Goal: Task Accomplishment & Management: Complete application form

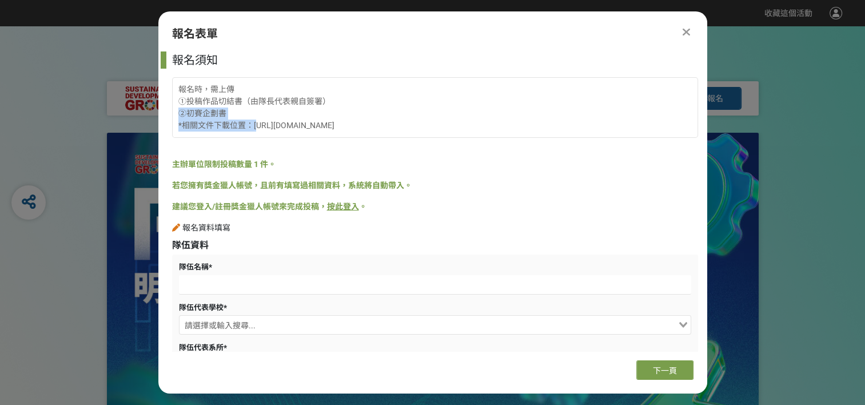
drag, startPoint x: 257, startPoint y: 125, endPoint x: 374, endPoint y: 117, distance: 117.0
click at [374, 117] on div "報名時，需上傳 ①投稿作品切結書（由隊長代表親自簽署） ②初賽企劃書 *相關文件下載位置：[URL][DOMAIN_NAME]" at bounding box center [435, 107] width 526 height 61
drag, startPoint x: 374, startPoint y: 117, endPoint x: 427, endPoint y: 168, distance: 73.7
click at [427, 168] on div "主辦單位限制投稿數量 1 件。" at bounding box center [435, 164] width 526 height 12
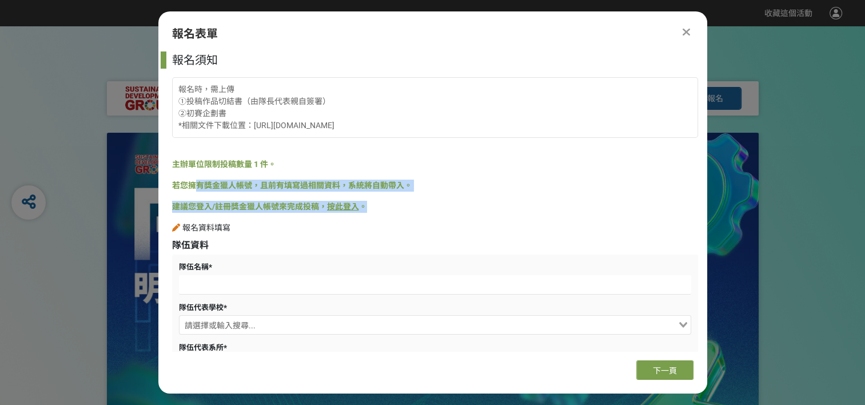
drag, startPoint x: 398, startPoint y: 207, endPoint x: 194, endPoint y: 192, distance: 204.7
click at [194, 192] on div "報名須知 報名時，需上傳 ①投稿作品切結書（由隊長代表親自簽署） ②初賽企劃書 *相關文件下載位置：https://ppt.cc/fc9xex 主辦單位限制投…" at bounding box center [432, 201] width 549 height 300
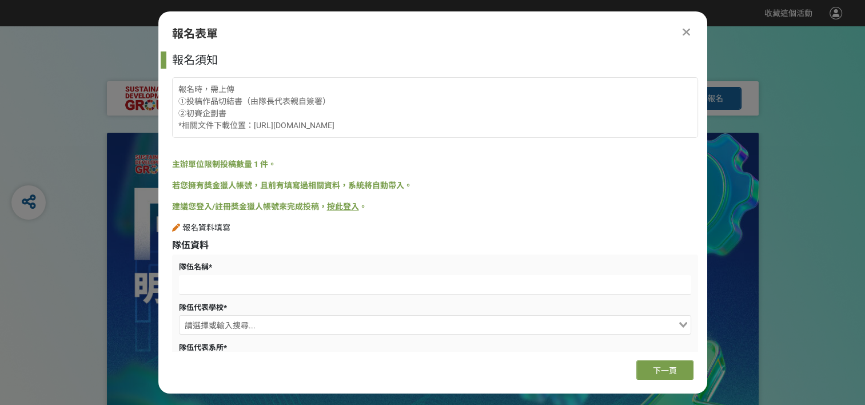
drag, startPoint x: 194, startPoint y: 192, endPoint x: 472, endPoint y: 245, distance: 283.6
click at [472, 245] on div "隊伍資料" at bounding box center [435, 246] width 526 height 14
drag, startPoint x: 189, startPoint y: 101, endPoint x: 240, endPoint y: 97, distance: 51.6
click at [240, 97] on div "報名時，需上傳 ①投稿作品切結書（由隊長代表親自簽署） ②初賽企劃書 *相關文件下載位置：[URL][DOMAIN_NAME]" at bounding box center [435, 107] width 526 height 61
drag, startPoint x: 240, startPoint y: 97, endPoint x: 359, endPoint y: 96, distance: 119.0
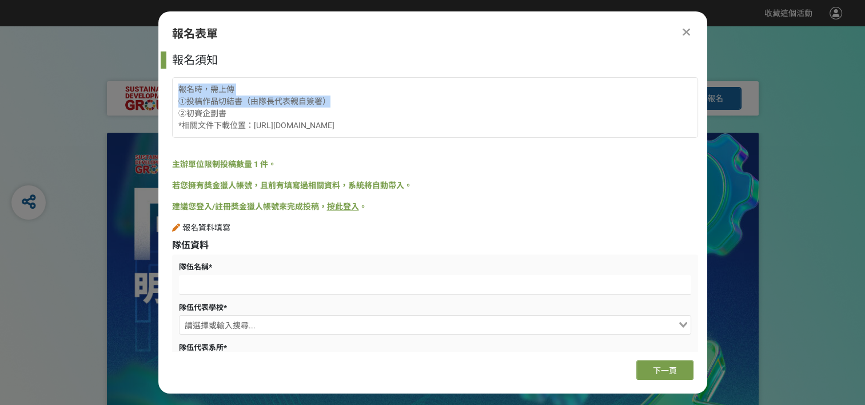
click at [359, 96] on div "報名時，需上傳 ①投稿作品切結書（由隊長代表親自簽署） ②初賽企劃書 *相關文件下載位置：[URL][DOMAIN_NAME]" at bounding box center [435, 107] width 526 height 61
drag, startPoint x: 359, startPoint y: 96, endPoint x: 368, endPoint y: 106, distance: 13.4
click at [368, 106] on div "報名時，需上傳 ①投稿作品切結書（由隊長代表親自簽署） ②初賽企劃書 *相關文件下載位置：[URL][DOMAIN_NAME]" at bounding box center [435, 107] width 526 height 61
click at [360, 117] on div "報名時，需上傳 ①投稿作品切結書（由隊長代表親自簽署） ②初賽企劃書 *相關文件下載位置：[URL][DOMAIN_NAME]" at bounding box center [435, 107] width 526 height 61
click at [685, 30] on icon at bounding box center [686, 31] width 7 height 11
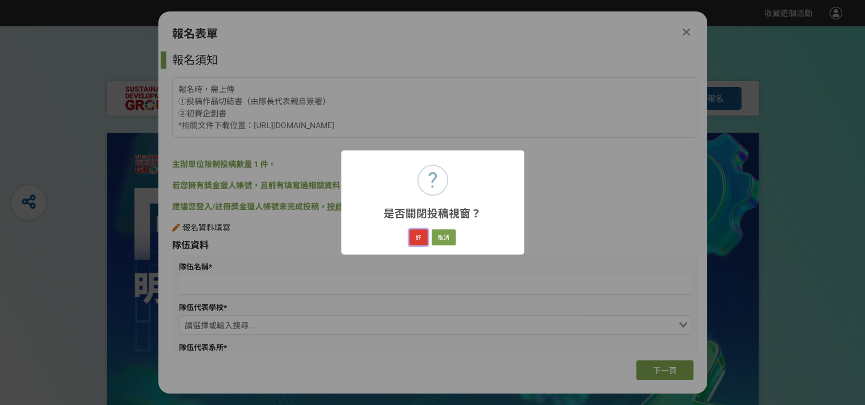
click at [415, 240] on button "好" at bounding box center [419, 237] width 18 height 16
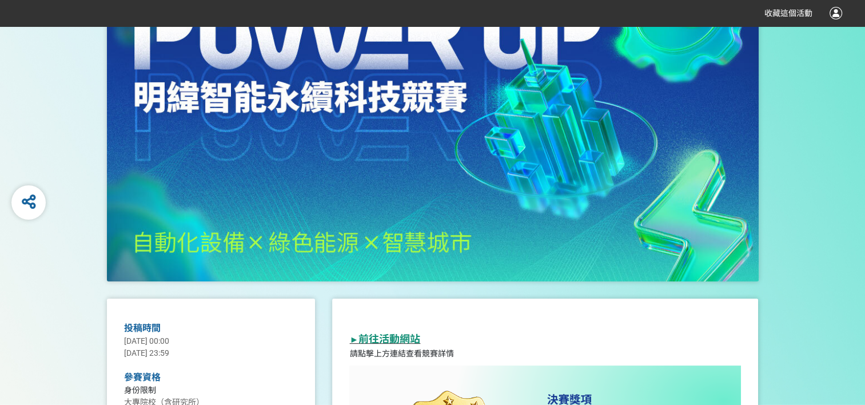
scroll to position [381, 0]
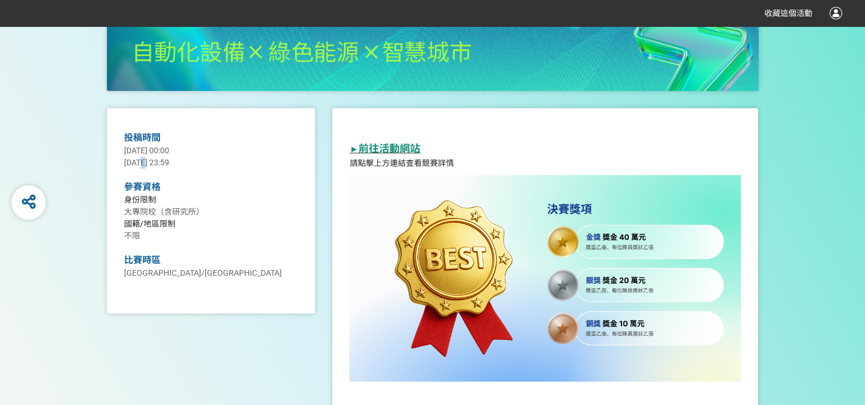
click at [144, 161] on span "[DATE] 23:59" at bounding box center [146, 162] width 45 height 9
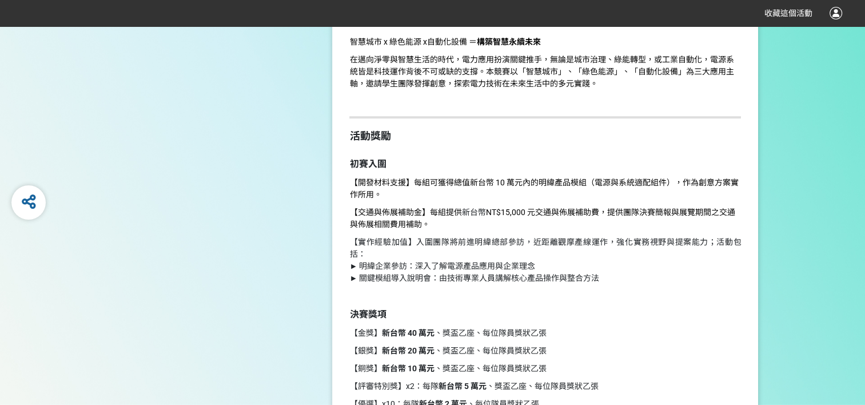
scroll to position [953, 0]
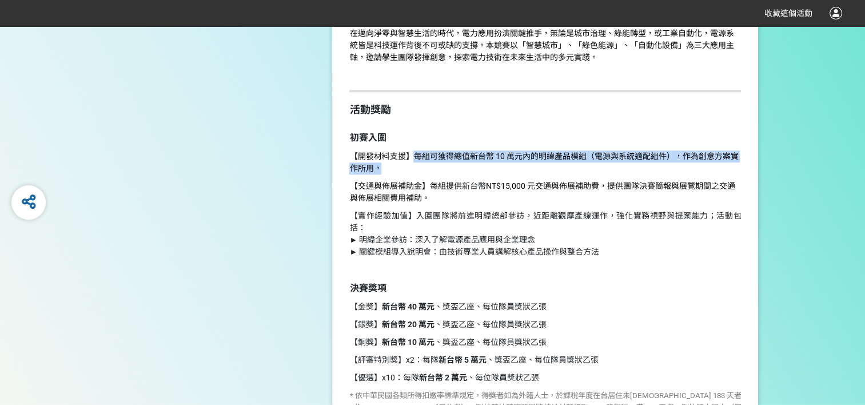
drag, startPoint x: 412, startPoint y: 156, endPoint x: 709, endPoint y: 162, distance: 296.9
click at [709, 162] on p "【開發材料支援】每組可獲得總值新台幣 10 萬元內的明緯產品模組（電源與系統適配組件），作為創意方案實作所用。" at bounding box center [545, 162] width 392 height 24
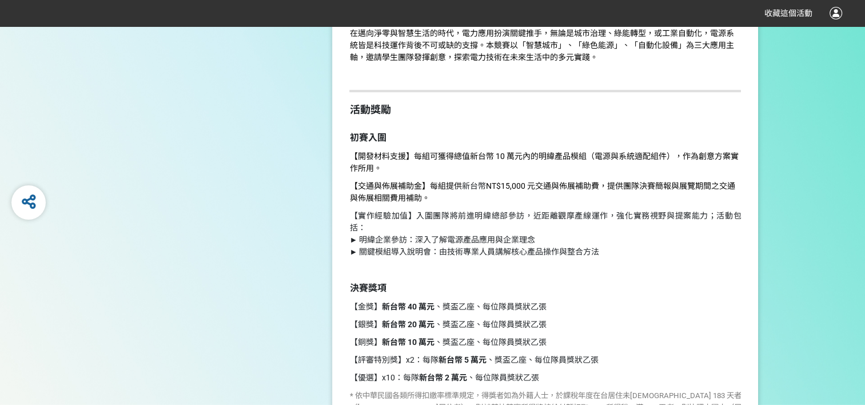
drag, startPoint x: 709, startPoint y: 162, endPoint x: 531, endPoint y: 174, distance: 177.7
drag, startPoint x: 431, startPoint y: 183, endPoint x: 658, endPoint y: 184, distance: 227.1
click at [658, 184] on p "【交通與佈展補助金】每組提供 新台幣 NT$15,000 元交通與佈展補助費，提供團隊決賽簡報與展覽期間之交通與佈展相關費用補助。" at bounding box center [545, 192] width 392 height 24
drag, startPoint x: 658, startPoint y: 184, endPoint x: 659, endPoint y: 210, distance: 26.9
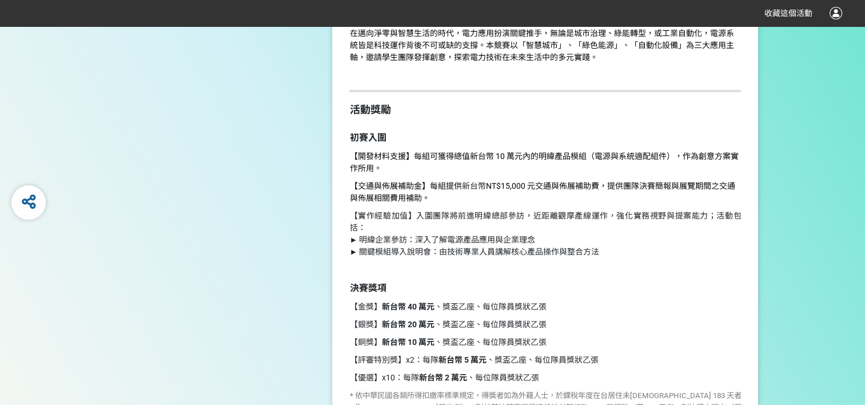
click at [659, 210] on p "【實作經驗加值】入圍團隊將前進明緯總部參訪，近距離觀摩產線運作，強化實務視野與提案能力；活動包括： ► 明緯企業參訪：深入了解電源產品應用與企業理念 ► 關鍵…" at bounding box center [545, 234] width 392 height 48
drag, startPoint x: 614, startPoint y: 187, endPoint x: 619, endPoint y: 200, distance: 13.6
click at [619, 200] on p "【交通與佈展補助金】每組提供 新台幣 NT$15,000 元交通與佈展補助費，提供團隊決賽簡報與展覽期間之交通與佈展相關費用補助。" at bounding box center [545, 192] width 392 height 24
drag, startPoint x: 619, startPoint y: 200, endPoint x: 659, endPoint y: 263, distance: 74.8
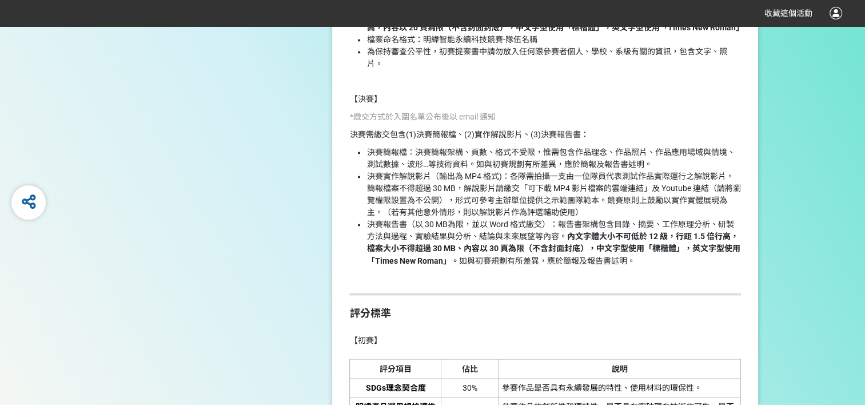
scroll to position [1716, 0]
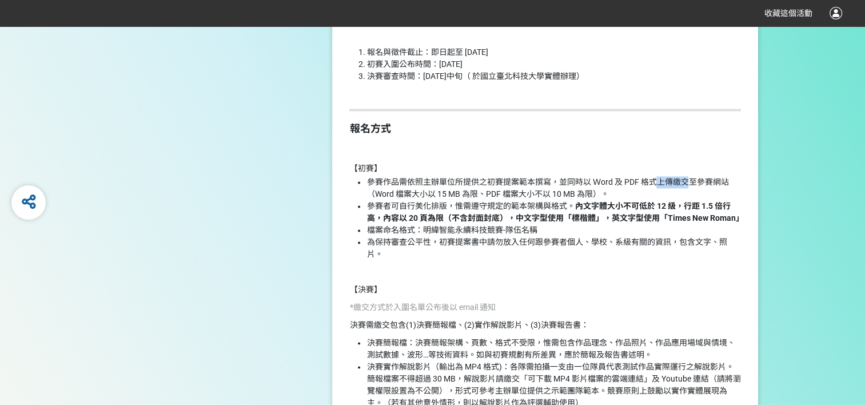
drag, startPoint x: 660, startPoint y: 183, endPoint x: 693, endPoint y: 183, distance: 33.2
click at [693, 183] on span "參賽作品需依照主辦單位所提供之初賽提案範本撰寫，並同時以 Ｗord 及 PDF 格式上傳繳交至參賽網站（Word 檔案大小以 15 MB 為限、PDF 檔案大…" at bounding box center [548, 187] width 362 height 21
drag, startPoint x: 693, startPoint y: 183, endPoint x: 514, endPoint y: 201, distance: 180.5
click at [514, 201] on span "參賽者可自行美化排版，惟需遵守規定的範本架構與格式。 內文字體大小不可低於 12 級，行距 1.5 倍行高，內容以 20 頁為限（不含封面封底），中文字型使用…" at bounding box center [555, 211] width 377 height 21
drag, startPoint x: 398, startPoint y: 208, endPoint x: 613, endPoint y: 206, distance: 215.7
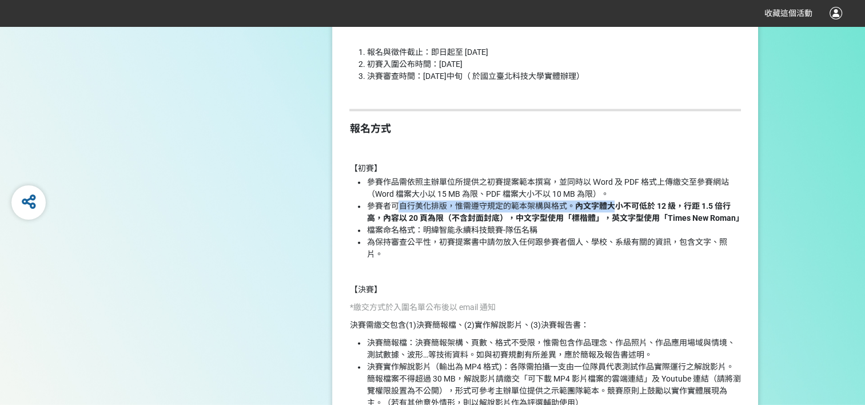
click at [613, 206] on span "參賽者可自行美化排版，惟需遵守規定的範本架構與格式。 內文字體大小不可低於 12 級，行距 1.5 倍行高，內容以 20 頁為限（不含封面封底），中文字型使用…" at bounding box center [555, 211] width 377 height 21
drag, startPoint x: 613, startPoint y: 206, endPoint x: 674, endPoint y: 249, distance: 74.6
click at [674, 249] on li "為保持審查公平性，初賽提案書中請勿放入任何跟參賽者個人、學校、系級有關的資訊，包含文字、照片。" at bounding box center [554, 248] width 375 height 24
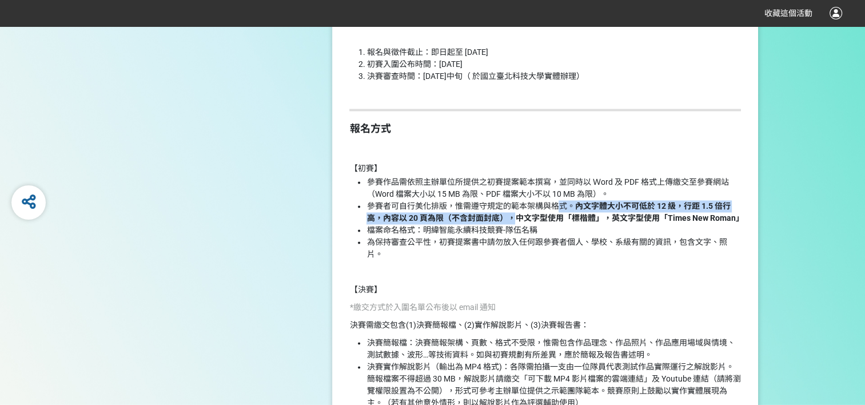
drag, startPoint x: 508, startPoint y: 218, endPoint x: 557, endPoint y: 211, distance: 49.1
click at [557, 211] on li "參賽者可自行美化排版，惟需遵守規定的範本架構與格式。 內文字體大小不可低於 12 級，行距 1.5 倍行高，內容以 20 頁為限（不含封面封底），中文字型使用…" at bounding box center [554, 212] width 375 height 24
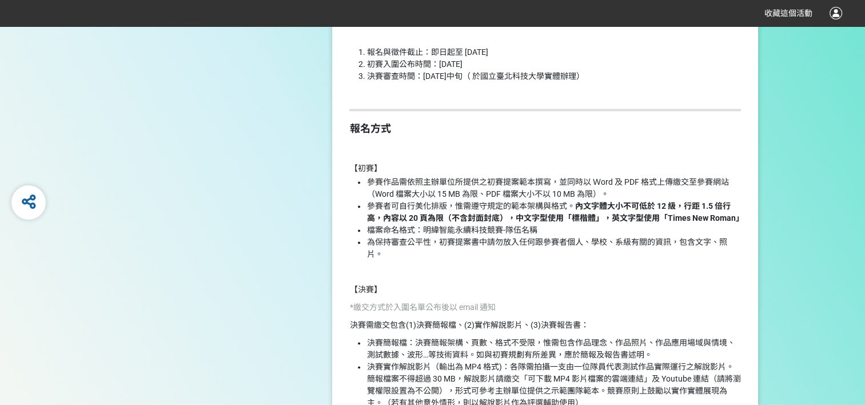
drag, startPoint x: 557, startPoint y: 211, endPoint x: 572, endPoint y: 274, distance: 64.7
click at [572, 274] on p at bounding box center [545, 272] width 392 height 12
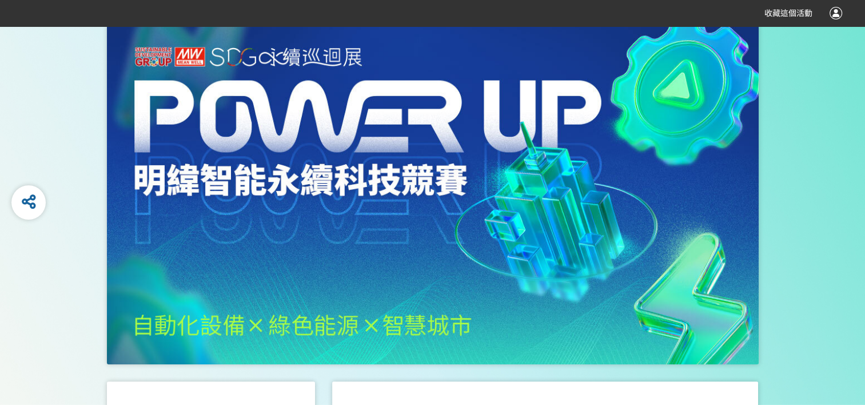
scroll to position [489, 0]
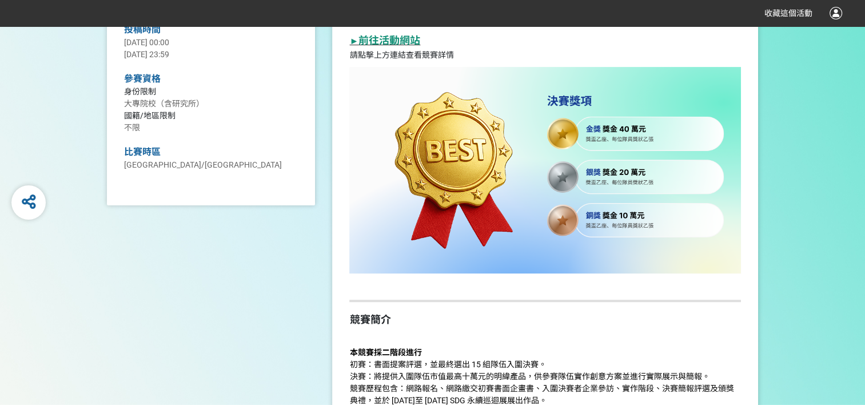
click at [390, 46] on strong "前往活動網站" at bounding box center [390, 40] width 62 height 12
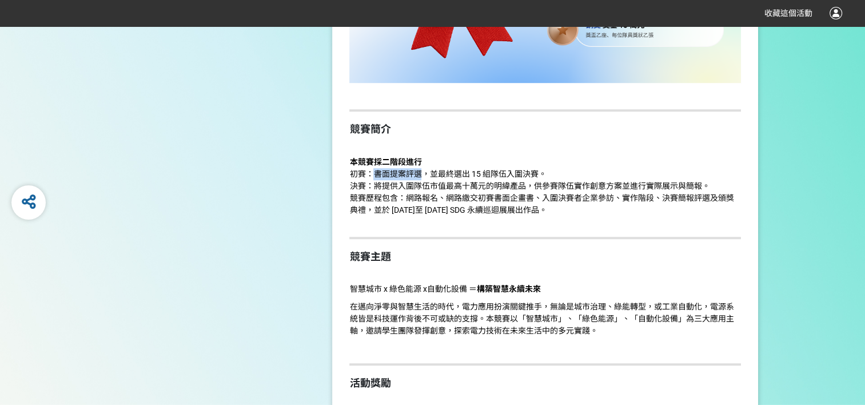
drag, startPoint x: 376, startPoint y: 174, endPoint x: 419, endPoint y: 173, distance: 42.3
click at [419, 173] on span "初賽：書面提案評選，並最終選出 15 組隊伍入圍決賽。" at bounding box center [447, 173] width 197 height 9
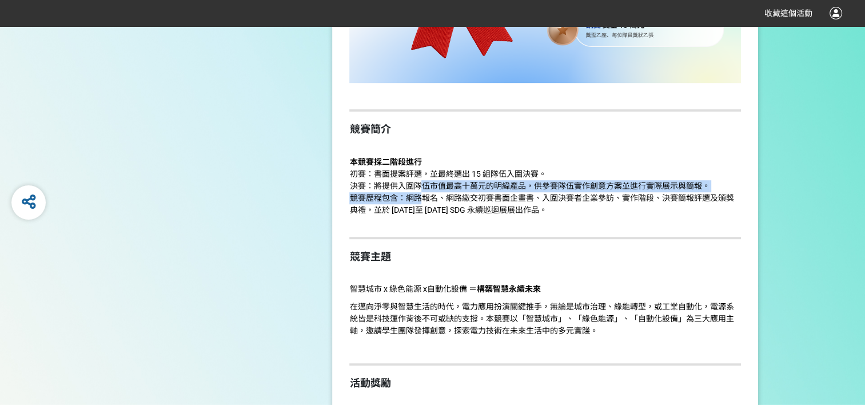
drag, startPoint x: 419, startPoint y: 173, endPoint x: 423, endPoint y: 192, distance: 18.9
click at [423, 192] on p "本競賽採二階段進行 初賽：書面提案評選，並最終選出 15 組隊伍入圍決賽。 決賽：將提供入圍隊伍市值最高十萬元的明緯產品，供參賽隊伍實作創意方案並進行實際展示…" at bounding box center [545, 192] width 392 height 72
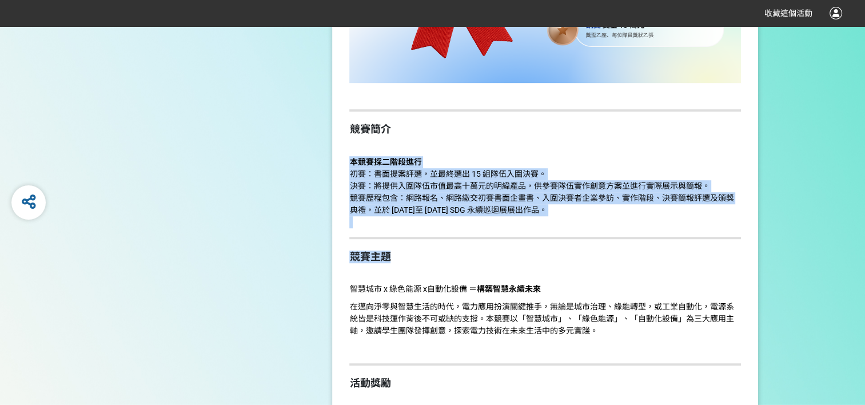
drag, startPoint x: 423, startPoint y: 192, endPoint x: 476, endPoint y: 239, distance: 70.5
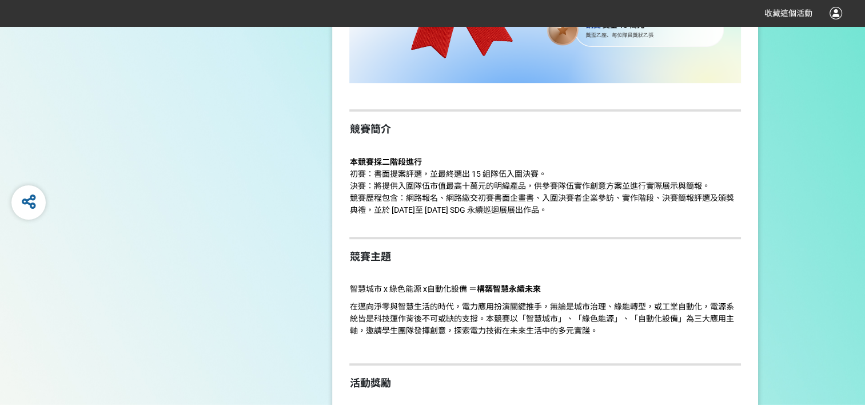
drag, startPoint x: 476, startPoint y: 239, endPoint x: 410, endPoint y: 199, distance: 77.2
click at [410, 199] on span "競賽歷程包含：網路報名、網路繳交初賽書面企畫書、入圍決賽者企業參訪、實作階段、決賽簡報評選及頒獎典禮，並於 [DATE]至 [DATE] SDG 永續巡迴展展…" at bounding box center [541, 203] width 384 height 21
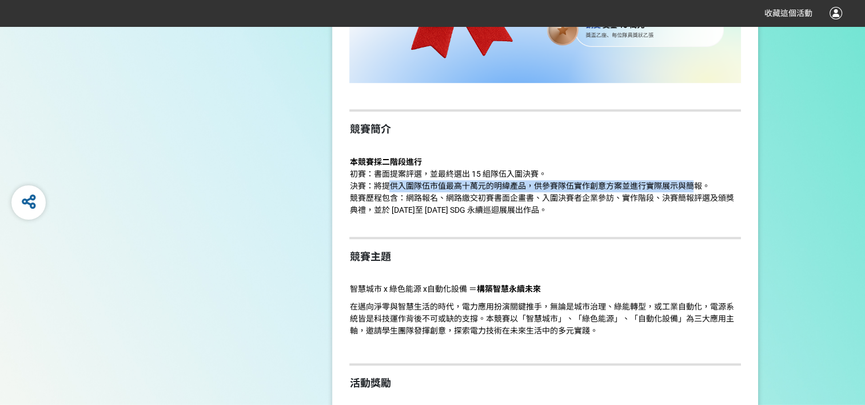
drag, startPoint x: 392, startPoint y: 190, endPoint x: 693, endPoint y: 182, distance: 301.6
click at [693, 182] on p "本競賽採二階段進行 初賽：書面提案評選，並最終選出 15 組隊伍入圍決賽。 決賽：將提供入圍隊伍市值最高十萬元的明緯產品，供參賽隊伍實作創意方案並進行實際展示…" at bounding box center [545, 192] width 392 height 72
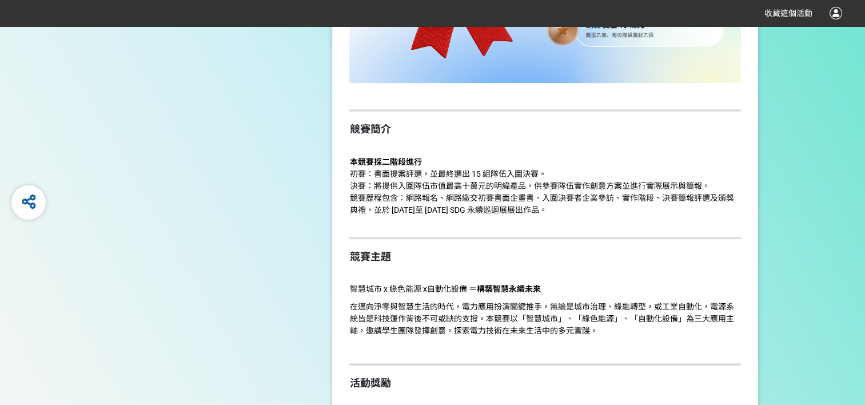
drag, startPoint x: 693, startPoint y: 182, endPoint x: 714, endPoint y: 225, distance: 48.1
click at [714, 225] on p "本競賽採二階段進行 初賽：書面提案評選，並最終選出 15 組隊伍入圍決賽。 決賽：將提供入圍隊伍市值最高十萬元的明緯產品，供參賽隊伍實作創意方案並進行實際展示…" at bounding box center [545, 192] width 392 height 72
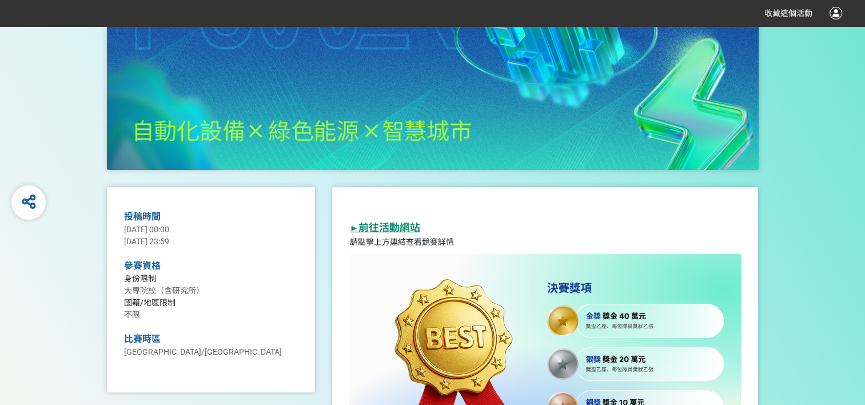
scroll to position [0, 0]
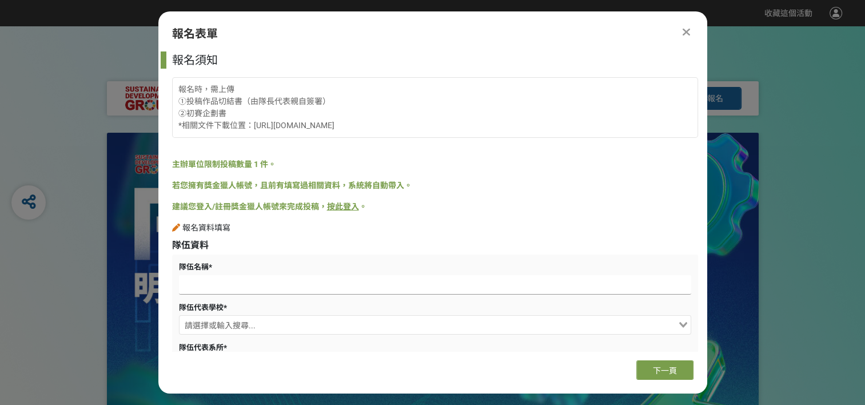
click at [309, 275] on input at bounding box center [435, 284] width 512 height 19
type input "王"
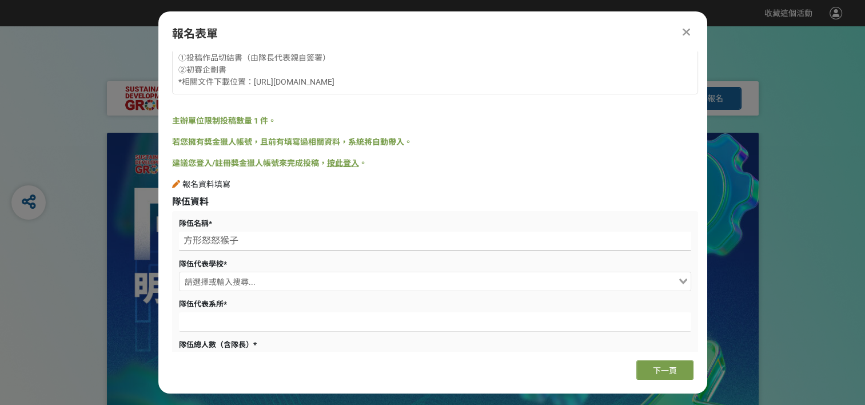
scroll to position [50, 0]
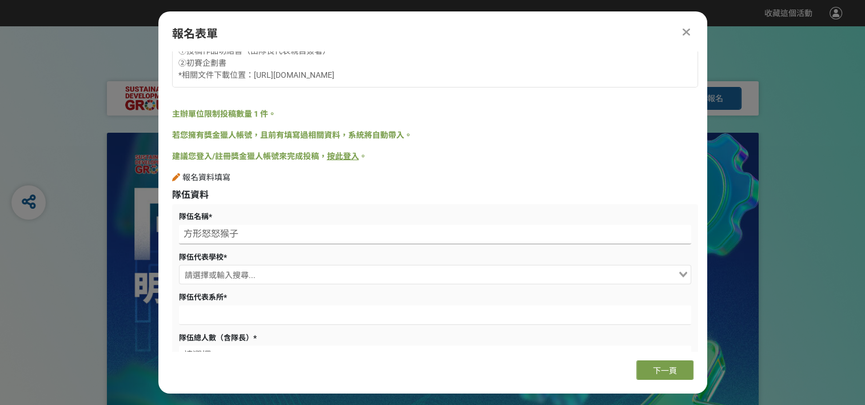
type input "方形怒怒猴子"
click at [345, 273] on input "Search for option" at bounding box center [429, 276] width 496 height 16
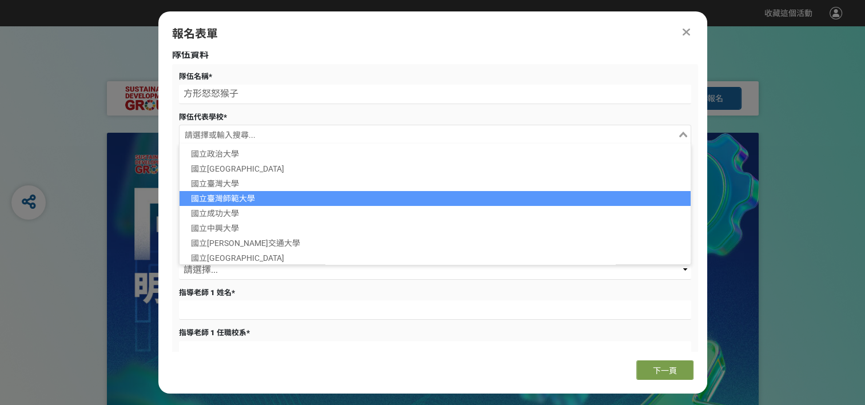
scroll to position [0, 0]
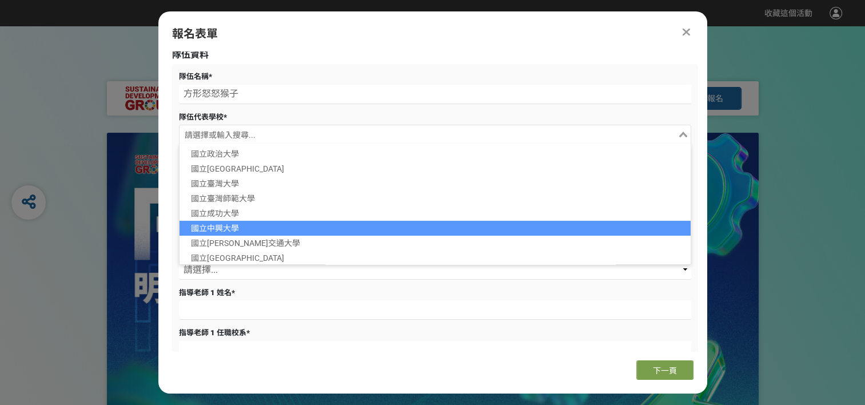
click at [327, 227] on li "國立中興大學" at bounding box center [435, 228] width 511 height 15
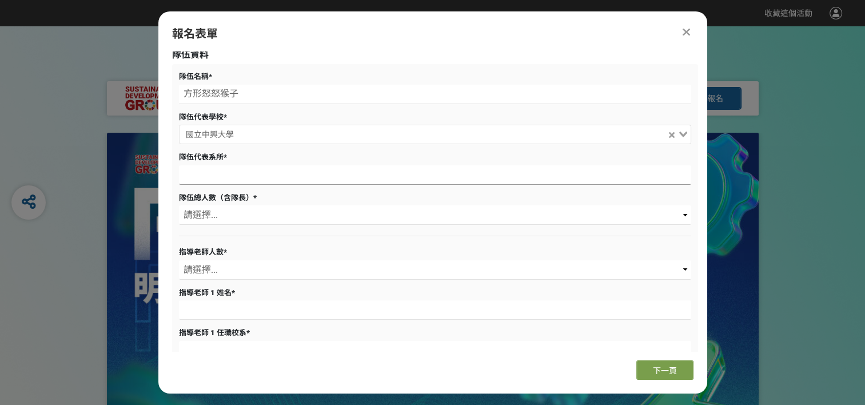
click at [315, 167] on input at bounding box center [435, 174] width 512 height 19
type input "機械系"
click at [260, 208] on select "請選擇... 1 2 3 4 5" at bounding box center [435, 214] width 512 height 19
select select "3"
click at [179, 205] on select "請選擇... 1 2 3 4 5" at bounding box center [435, 214] width 512 height 19
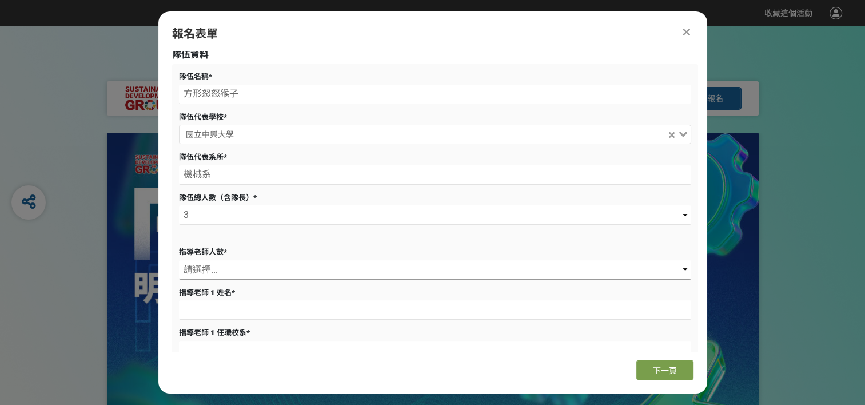
click at [272, 270] on select "請選擇... 1 2" at bounding box center [435, 269] width 512 height 19
select select "1"
click at [179, 260] on select "請選擇... 1 2" at bounding box center [435, 269] width 512 height 19
click at [288, 309] on input at bounding box center [435, 309] width 512 height 19
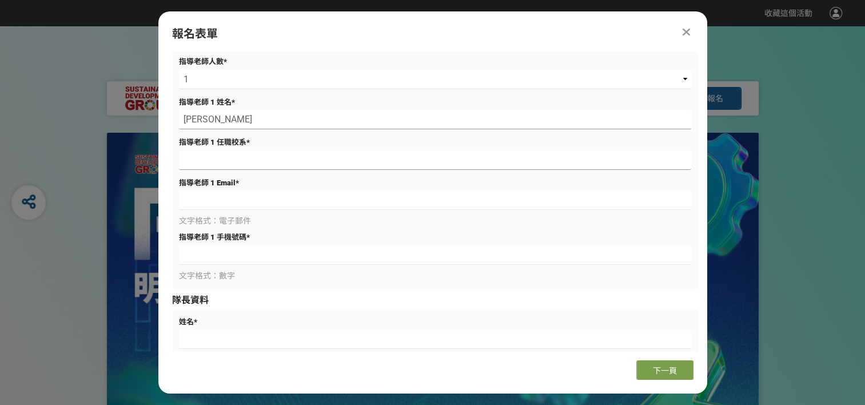
type input "[PERSON_NAME]"
click at [321, 153] on input at bounding box center [435, 159] width 512 height 19
type input "助理教授"
click at [315, 192] on input at bounding box center [435, 199] width 512 height 19
type input "[EMAIL_ADDRESS][DOMAIN_NAME]"
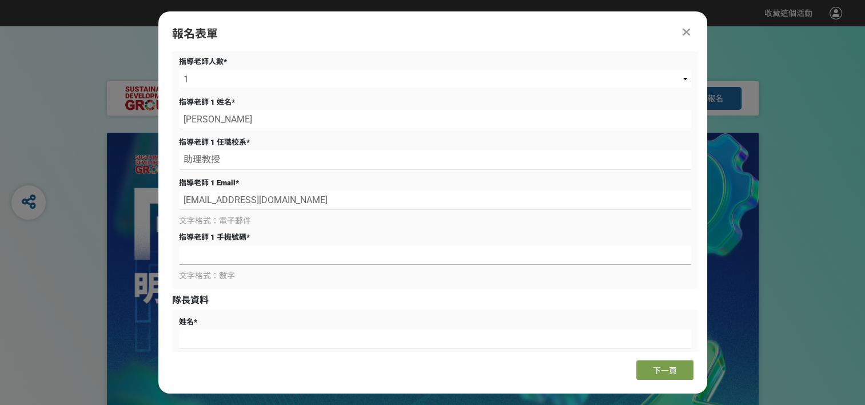
click at [293, 261] on input at bounding box center [435, 254] width 512 height 19
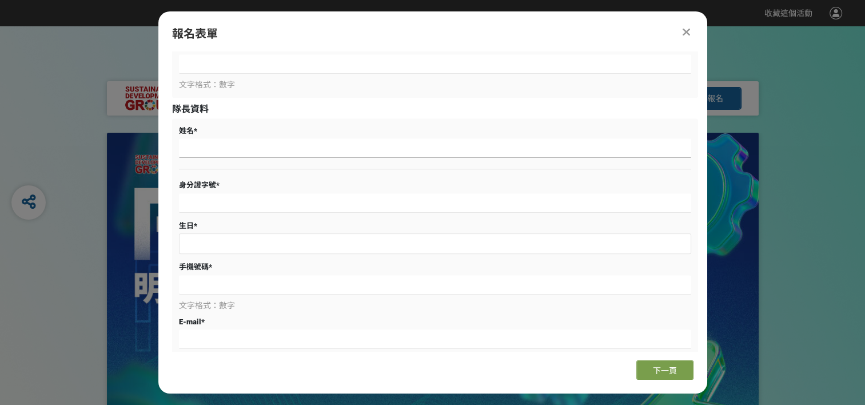
click at [279, 151] on input at bounding box center [435, 147] width 512 height 19
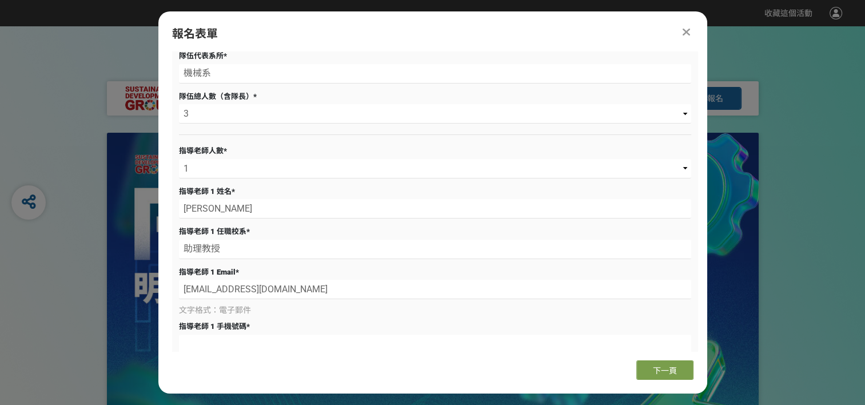
scroll to position [482, 0]
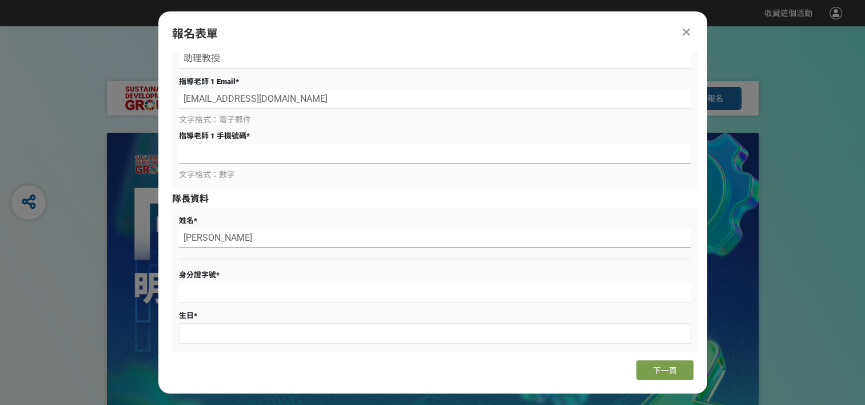
type input "[PERSON_NAME]"
click at [311, 150] on input at bounding box center [435, 153] width 512 height 19
type input "04-22840433"
click at [300, 283] on input at bounding box center [435, 292] width 512 height 19
type input "O"
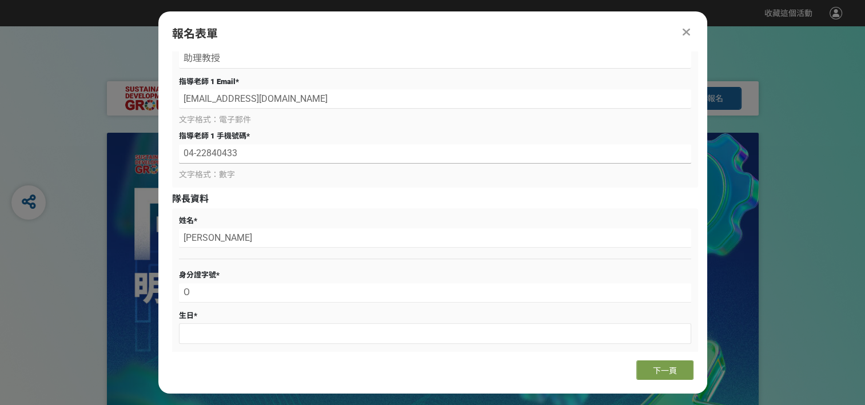
click at [368, 146] on input "04-22840433" at bounding box center [435, 153] width 512 height 19
type input "[PHONE_NUMBER]"
click at [286, 292] on input "O" at bounding box center [435, 292] width 512 height 19
type input "H125897632"
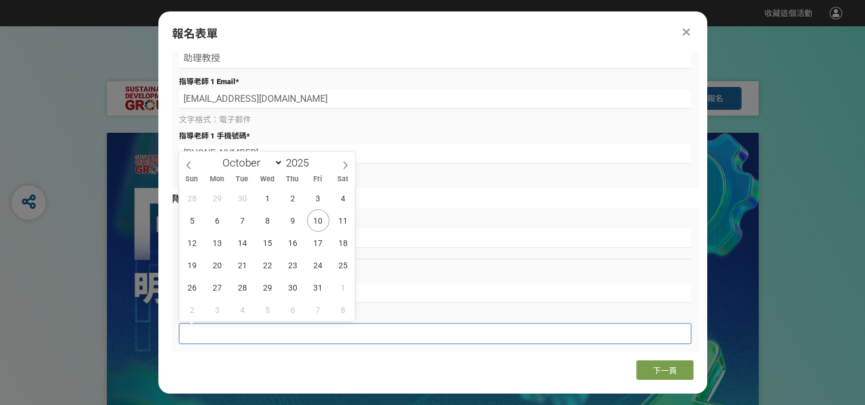
click at [287, 336] on input "text" at bounding box center [435, 333] width 511 height 19
click at [315, 160] on span at bounding box center [313, 159] width 8 height 7
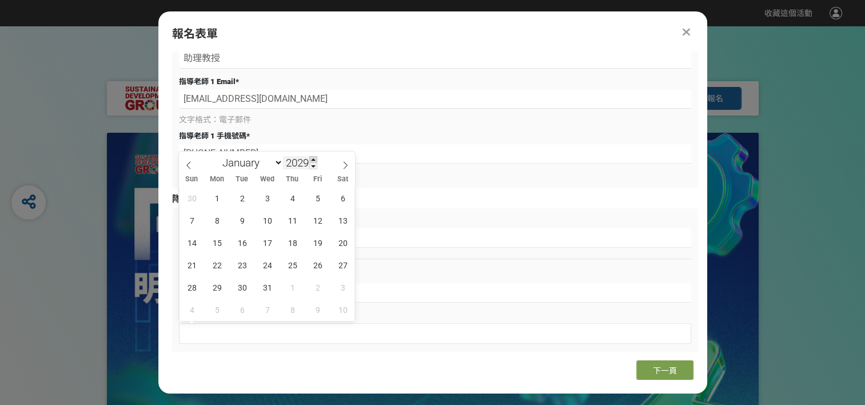
click at [315, 160] on span at bounding box center [313, 159] width 8 height 7
click at [307, 158] on input "2030" at bounding box center [300, 162] width 34 height 13
type input "2003"
click at [279, 164] on select "January February March April May June July August September October November De…" at bounding box center [250, 163] width 66 height 14
select select "8"
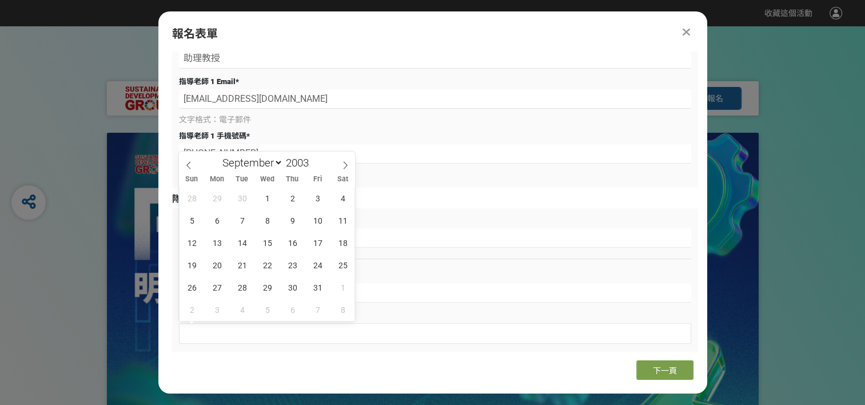
click at [217, 156] on select "January February March April May June July August September October November De…" at bounding box center [250, 163] width 66 height 14
click at [216, 244] on span "15" at bounding box center [217, 243] width 22 height 22
type input "[DATE]"
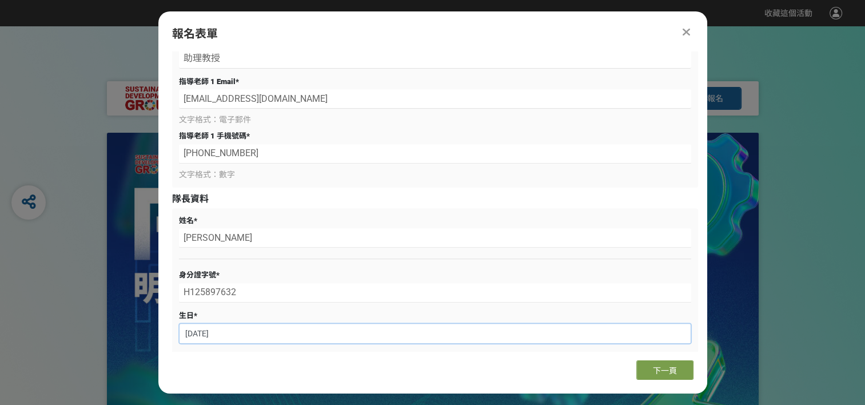
scroll to position [673, 0]
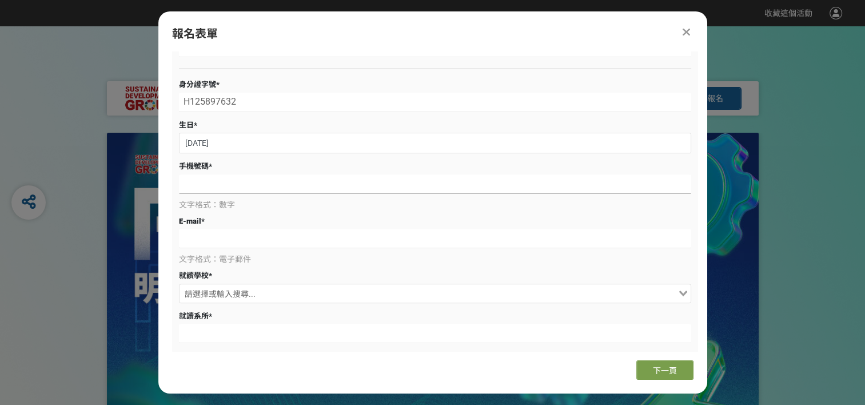
click at [341, 179] on input at bounding box center [435, 183] width 512 height 19
type input "0966419489"
click at [343, 232] on input at bounding box center [435, 238] width 512 height 19
type input "[EMAIL_ADDRESS][DOMAIN_NAME]"
click at [380, 287] on input "Search for option" at bounding box center [429, 295] width 496 height 16
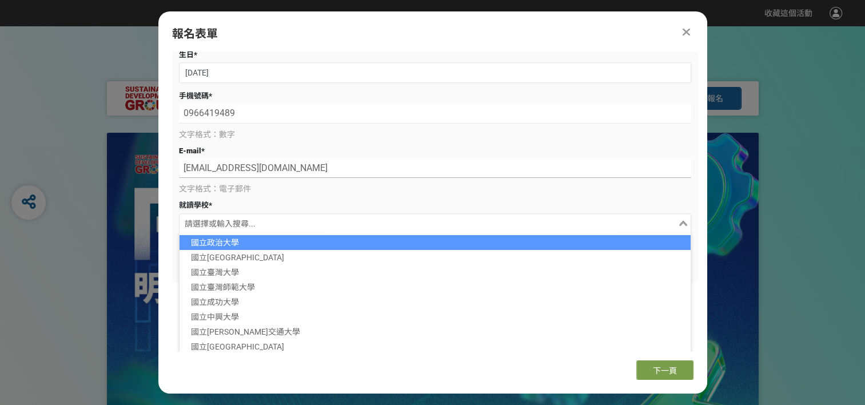
scroll to position [744, 0]
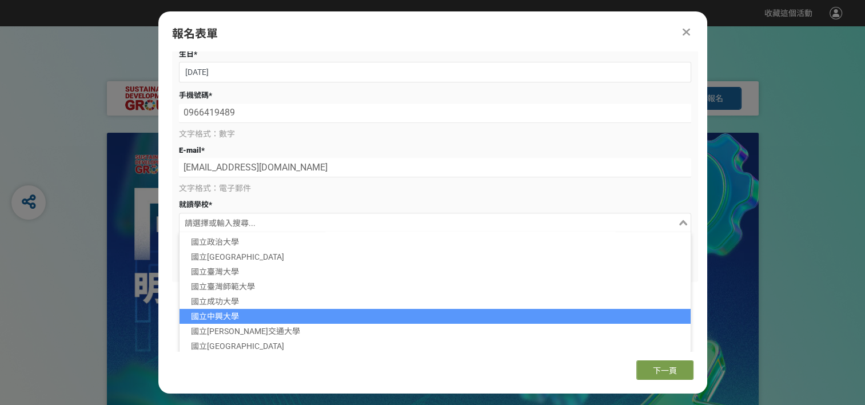
click at [275, 315] on li "國立中興大學" at bounding box center [435, 316] width 511 height 15
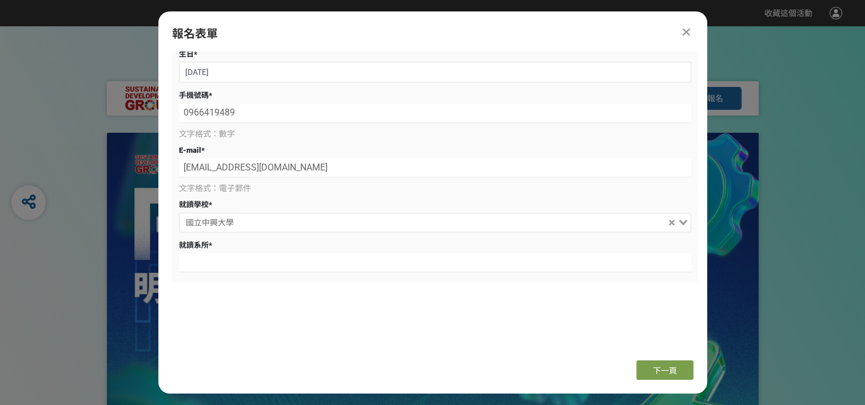
scroll to position [673, 0]
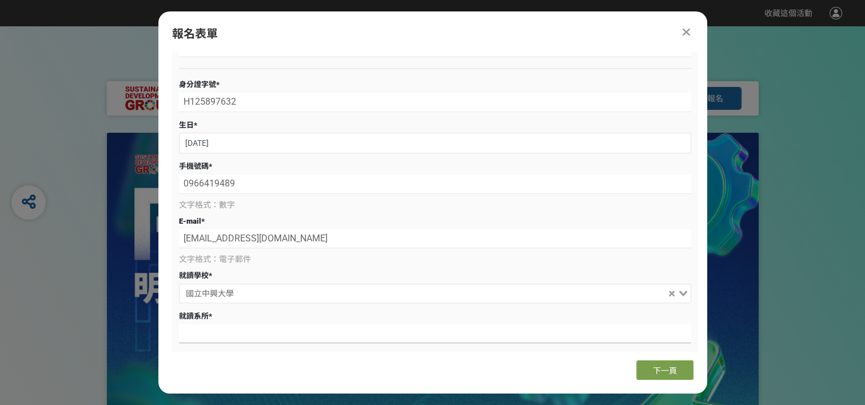
click at [316, 332] on input at bounding box center [435, 333] width 512 height 19
type input "r"
type input "ㄒ"
type input "機械系"
click at [650, 381] on div "報名表單 報名須知 報名時，需上傳 ①投稿作品切結書（由隊長代表親自簽署） ②初賽企劃書 *相關文件下載位置：[URL][DOMAIN_NAME] 主辦單位限…" at bounding box center [432, 202] width 549 height 382
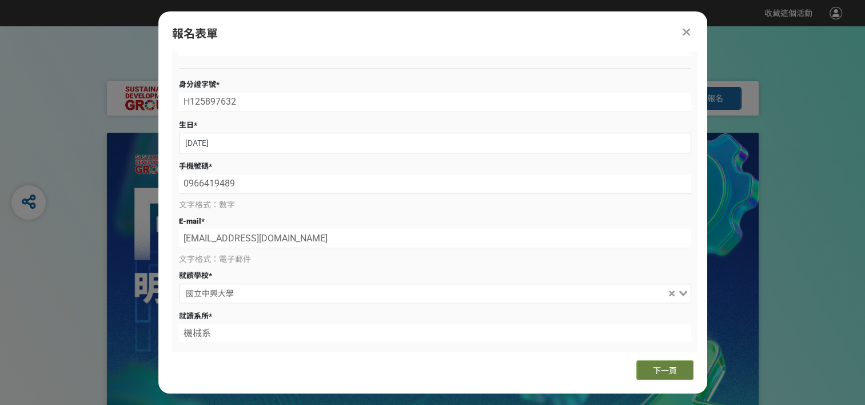
click at [651, 378] on button "下一頁" at bounding box center [665, 369] width 57 height 19
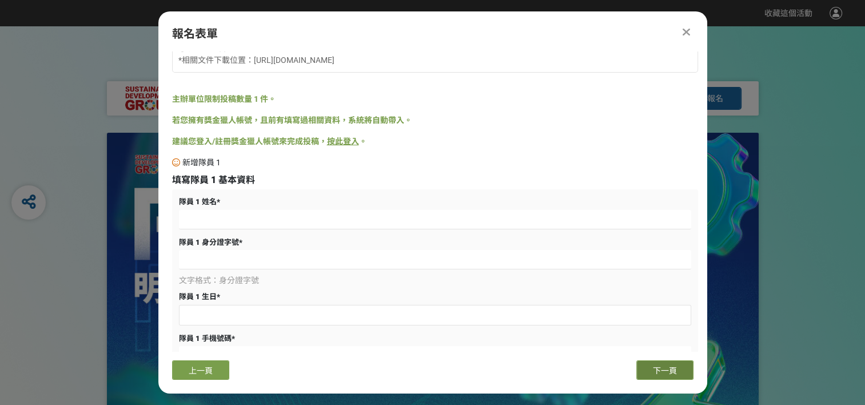
scroll to position [0, 0]
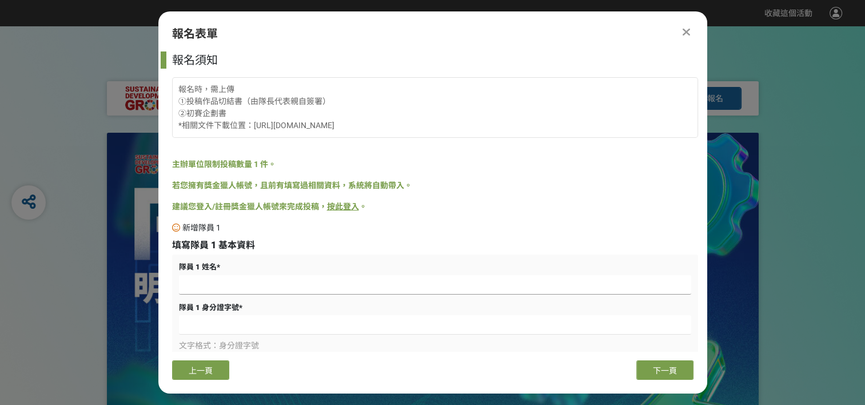
click at [265, 292] on input at bounding box center [435, 284] width 512 height 19
type input "[PERSON_NAME]"
click at [263, 320] on input at bounding box center [435, 324] width 512 height 19
type input "ㄇ"
type input "ㄑ"
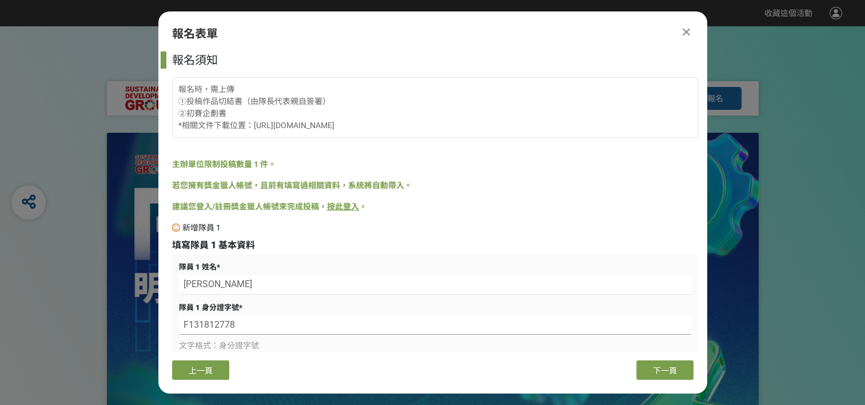
scroll to position [190, 0]
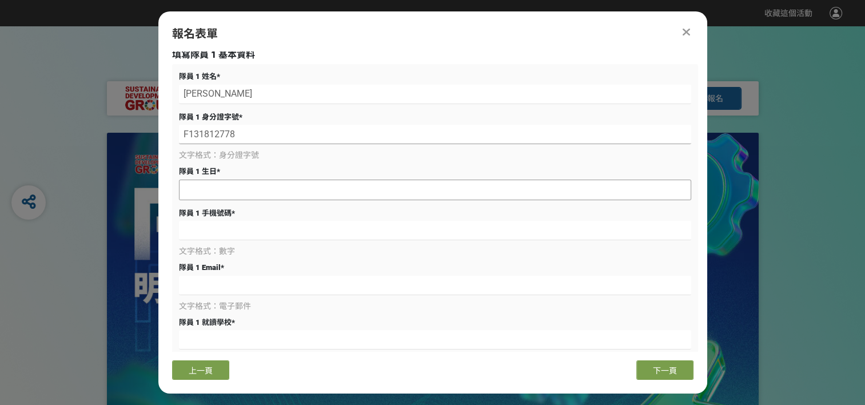
type input "F131812778"
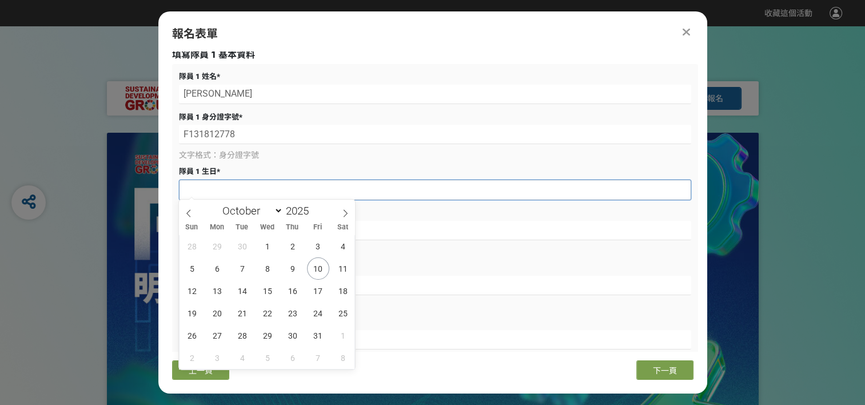
click at [333, 187] on input "text" at bounding box center [435, 189] width 511 height 19
click at [297, 210] on input "2025" at bounding box center [300, 210] width 34 height 13
type input "2003"
click at [188, 334] on span "26" at bounding box center [192, 335] width 22 height 22
type input "[DATE]"
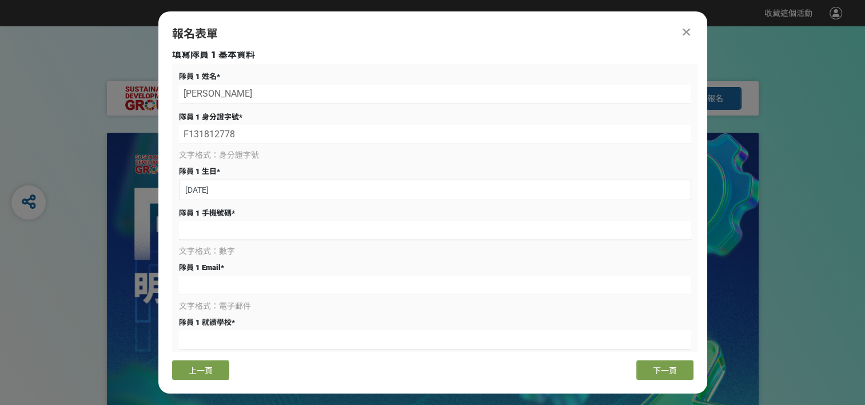
click at [261, 232] on input at bounding box center [435, 230] width 512 height 19
type input "0926490872"
click at [239, 279] on input at bounding box center [435, 285] width 512 height 19
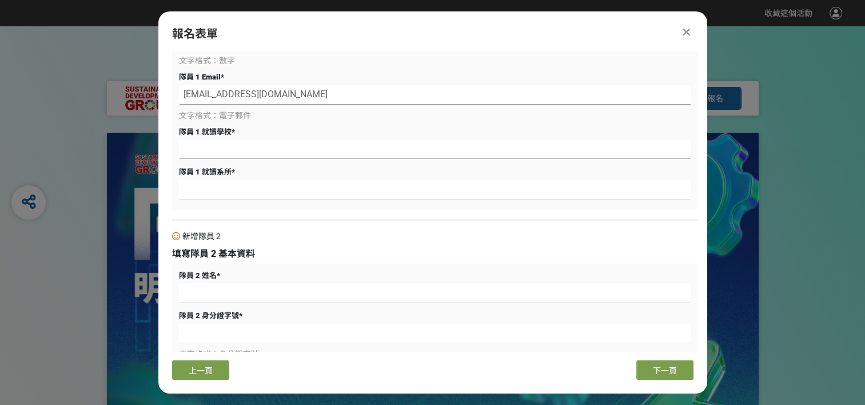
type input "[EMAIL_ADDRESS][DOMAIN_NAME]"
click at [268, 148] on input at bounding box center [435, 149] width 512 height 19
type input "5"
type input "中"
type input "國立中興大學"
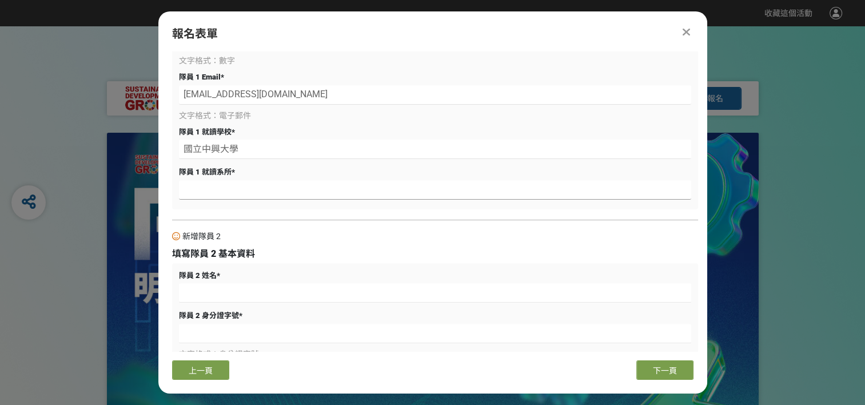
click at [254, 182] on input at bounding box center [435, 189] width 512 height 19
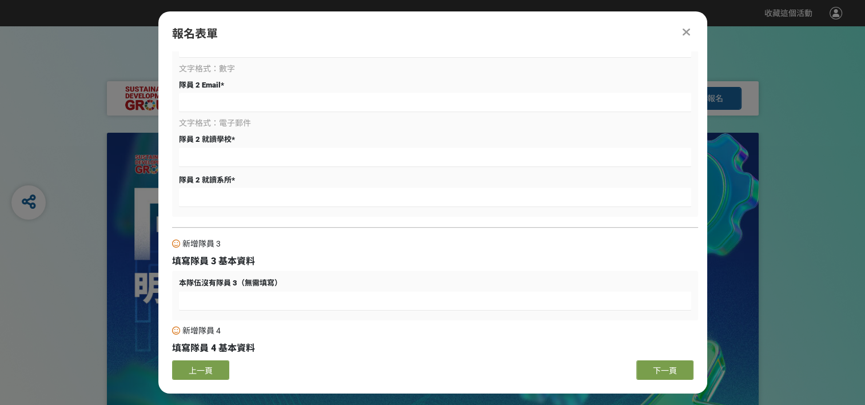
scroll to position [572, 0]
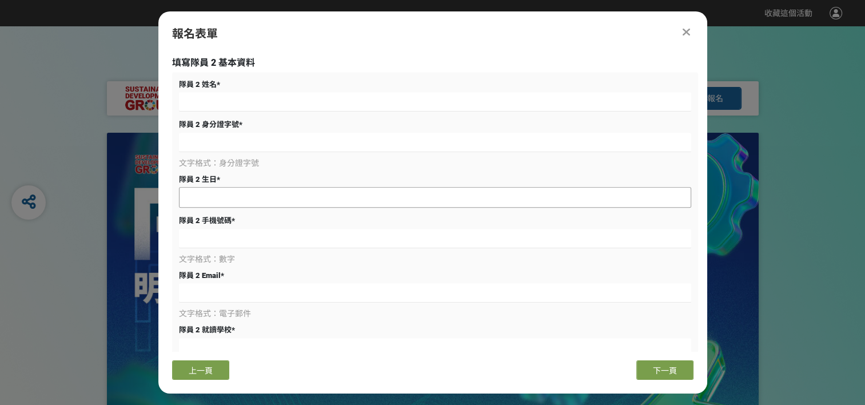
type input "機械系"
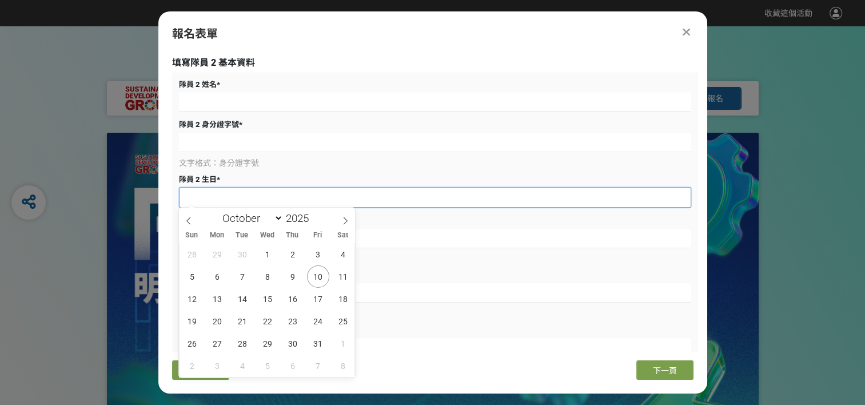
click at [316, 200] on input "text" at bounding box center [435, 197] width 511 height 19
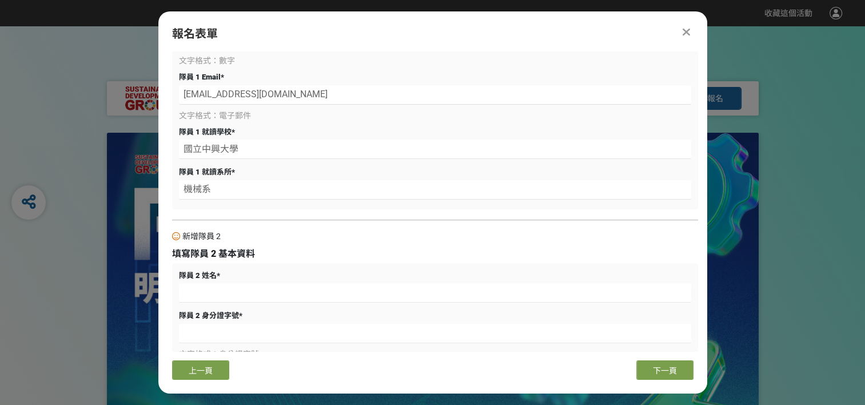
click at [444, 203] on div "隊員 1 姓名 * [PERSON_NAME] 隊員 1 身分證字號 * F131812778 文字格式：身分證字號 隊員 1 生日 * [DEMOGRAPH…" at bounding box center [435, 42] width 526 height 336
click at [302, 296] on input at bounding box center [435, 292] width 512 height 19
type input "[PERSON_NAME]"
click at [291, 324] on input at bounding box center [435, 333] width 512 height 19
type input "ㄟ"
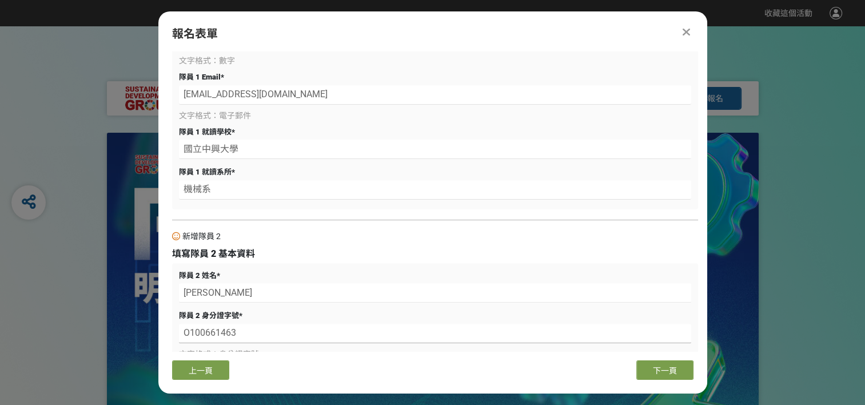
scroll to position [572, 0]
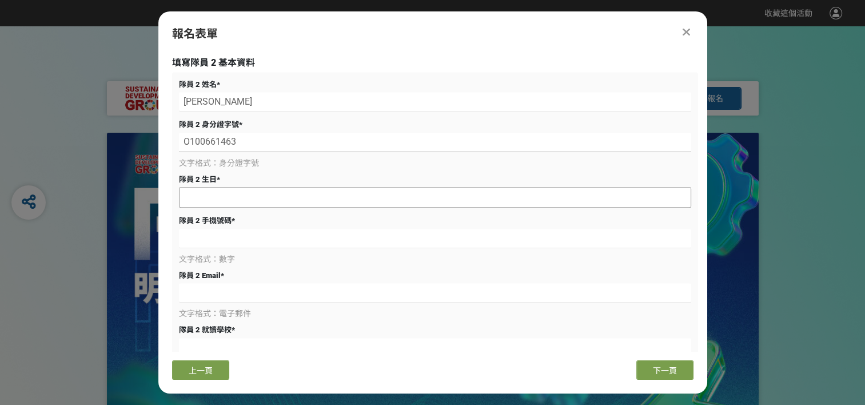
type input "O100661463"
click at [247, 200] on input "text" at bounding box center [435, 197] width 511 height 19
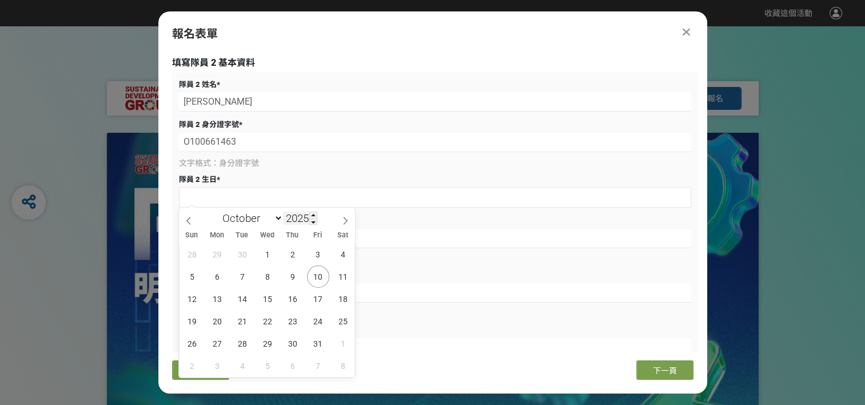
click at [293, 213] on input "2025" at bounding box center [300, 218] width 34 height 13
type input "2004"
click at [246, 219] on select "January February March April May June July August September October November De…" at bounding box center [250, 218] width 66 height 14
select select "0"
click at [217, 211] on select "January February March April May June July August September October November De…" at bounding box center [250, 218] width 66 height 14
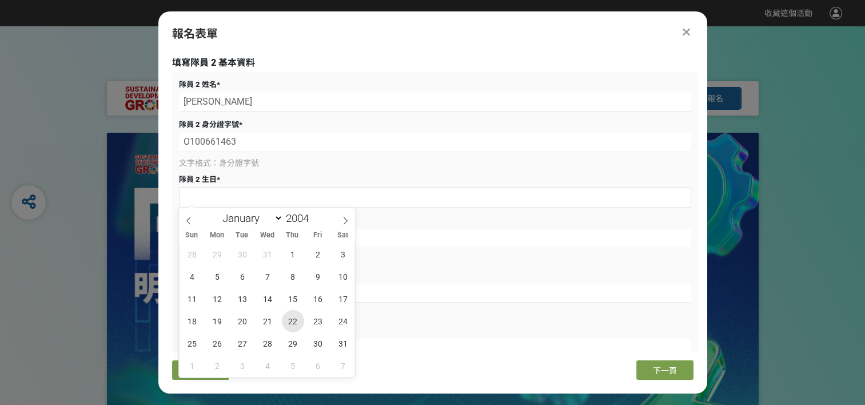
click at [291, 323] on span "22" at bounding box center [293, 321] width 22 height 22
type input "[DATE]"
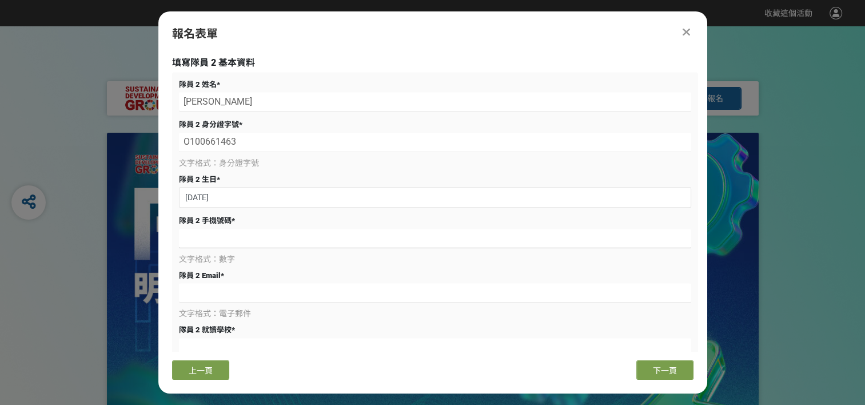
click at [251, 243] on input at bounding box center [435, 238] width 512 height 19
type input "0989378065"
click at [250, 289] on input at bounding box center [435, 292] width 512 height 19
type input "[EMAIL_ADDRESS][DOMAIN_NAME]"
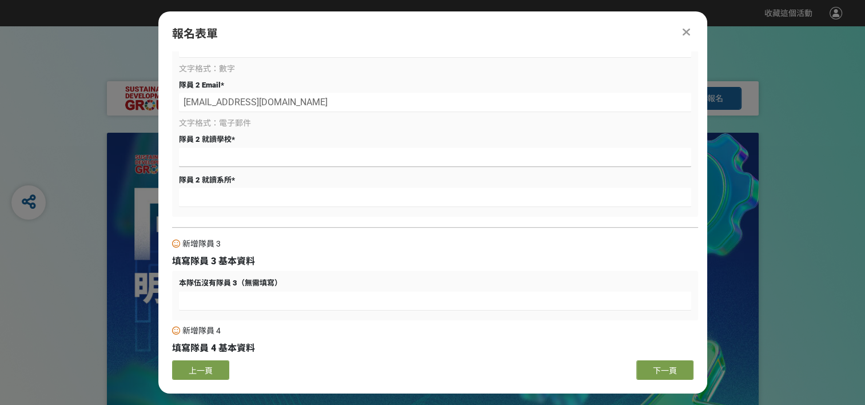
click at [288, 156] on input at bounding box center [435, 157] width 512 height 19
type input "e"
type input "國立中興大學"
click at [268, 192] on input at bounding box center [435, 197] width 512 height 19
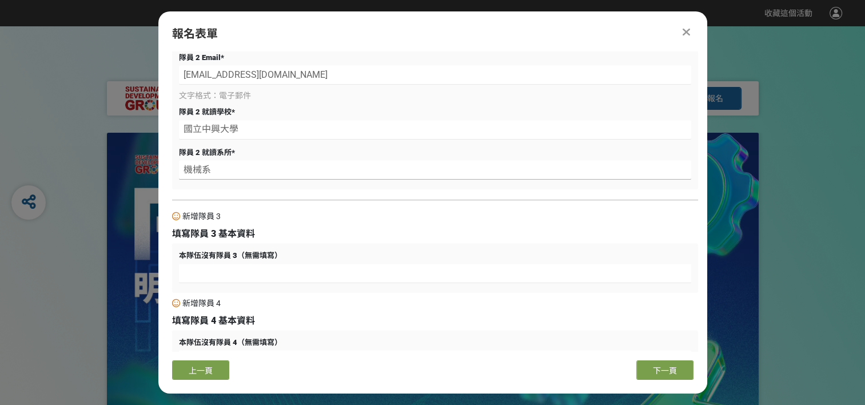
scroll to position [817, 0]
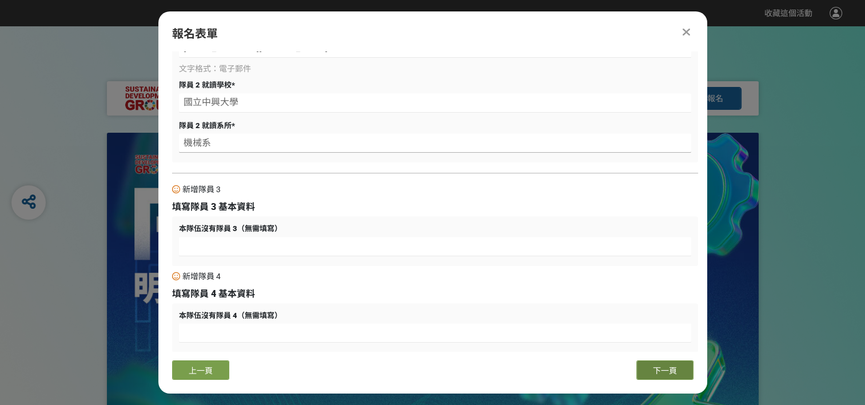
type input "機械系"
click at [669, 366] on span "下一頁" at bounding box center [665, 370] width 24 height 9
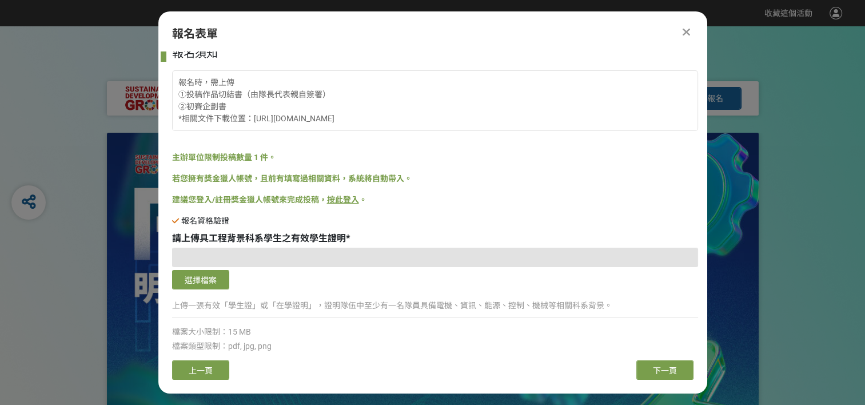
scroll to position [7, 0]
click at [204, 278] on button "選擇檔案" at bounding box center [200, 279] width 57 height 19
click at [220, 284] on button "選擇檔案" at bounding box center [200, 279] width 57 height 19
click at [204, 258] on span "學歷證明.pdf" at bounding box center [200, 257] width 46 height 9
click at [654, 368] on span "下一頁" at bounding box center [665, 370] width 24 height 9
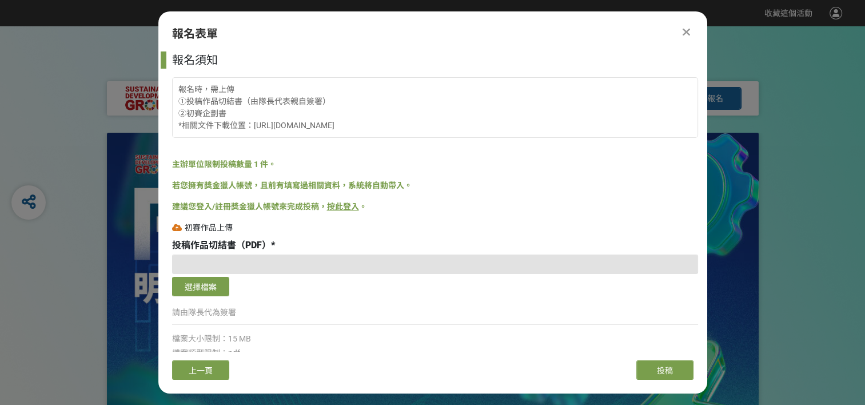
scroll to position [0, 0]
click at [308, 126] on div "報名時，需上傳 ①投稿作品切結書（由隊長代表親自簽署） ②初賽企劃書 *相關文件下載位置：[URL][DOMAIN_NAME]" at bounding box center [435, 107] width 526 height 61
drag, startPoint x: 339, startPoint y: 123, endPoint x: 253, endPoint y: 126, distance: 85.8
click at [253, 126] on div "報名時，需上傳 ①投稿作品切結書（由隊長代表親自簽署） ②初賽企劃書 *相關文件下載位置：[URL][DOMAIN_NAME]" at bounding box center [435, 107] width 526 height 61
copy div "[URL][DOMAIN_NAME]"
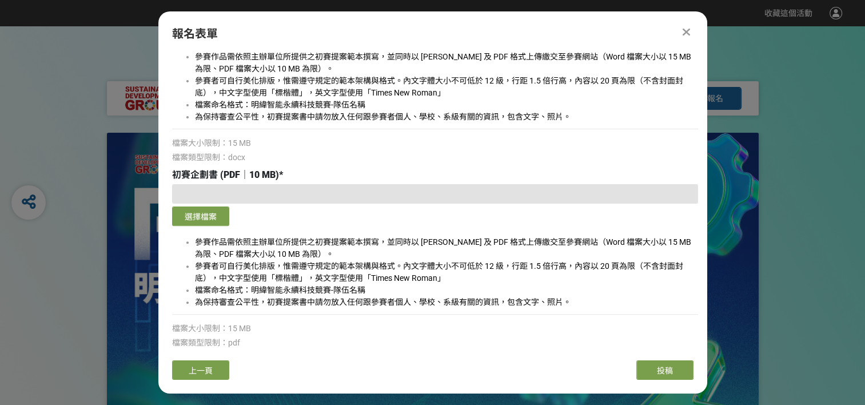
scroll to position [190, 0]
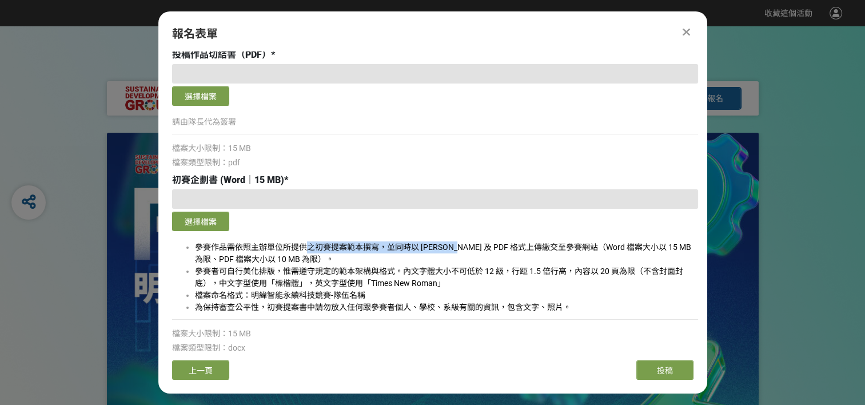
drag, startPoint x: 304, startPoint y: 245, endPoint x: 457, endPoint y: 239, distance: 152.8
click at [457, 239] on div "參賽作品需依照主辦單位所提供之初賽提案範本撰寫，並同時以 [PERSON_NAME] 及 PDF 格式上傳繳交至參賽網站（Word 檔案大小以 15 MB 為…" at bounding box center [435, 282] width 526 height 86
drag, startPoint x: 457, startPoint y: 239, endPoint x: 467, endPoint y: 269, distance: 31.3
click at [467, 269] on span "參賽者可自行美化排版，惟需遵守規定的範本架構與格式。內文字體大小不可低於 12 級，行距 1.5 倍行高，內容以 20 頁為限（不含封面封底），中文字型使用「…" at bounding box center [439, 277] width 488 height 21
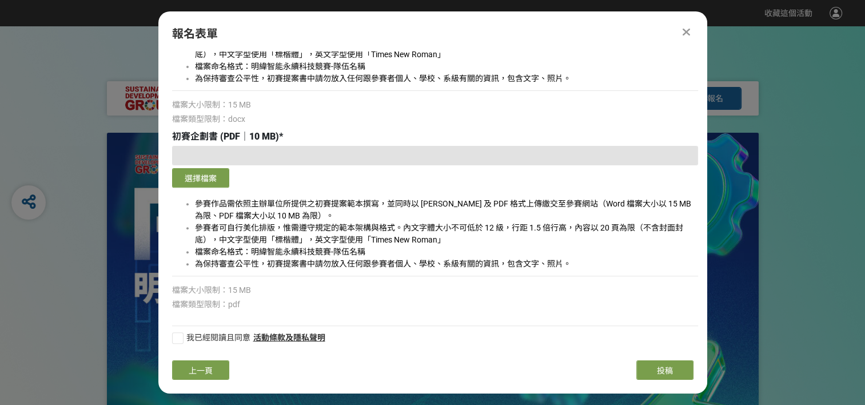
scroll to position [0, 0]
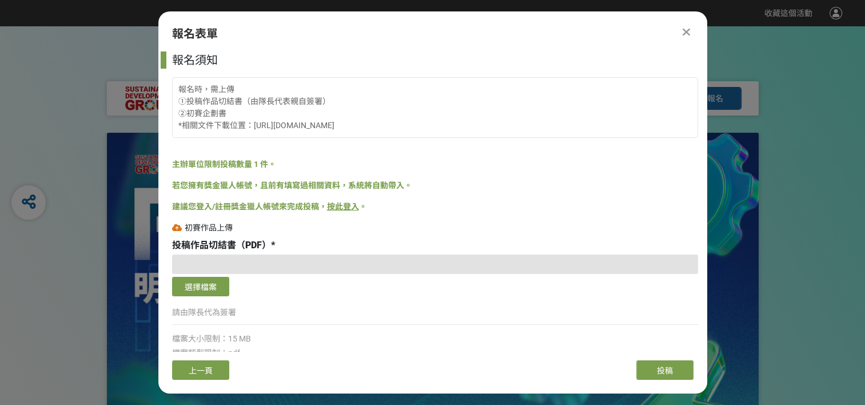
click at [342, 204] on link "按此登入" at bounding box center [343, 206] width 32 height 9
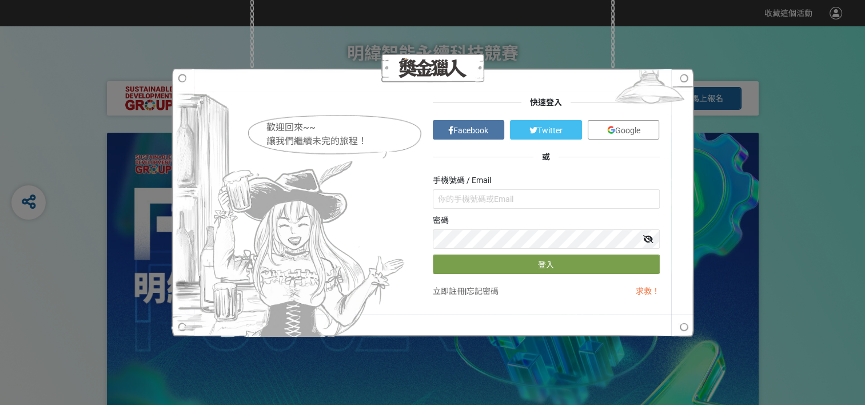
click at [444, 291] on link "立即註冊" at bounding box center [449, 291] width 32 height 9
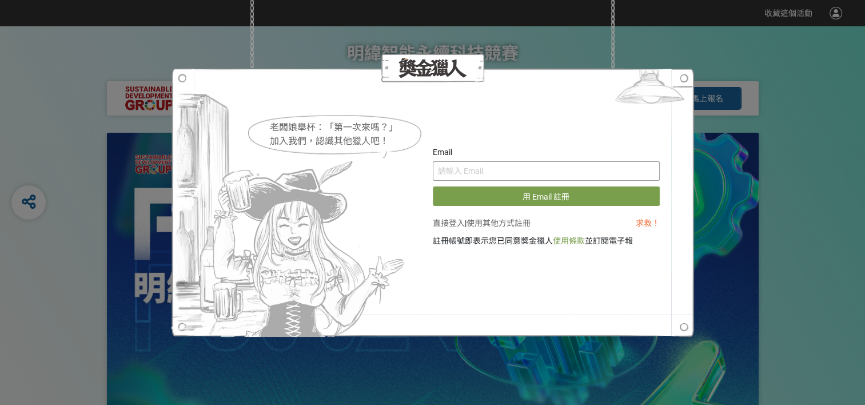
click at [482, 167] on input "text" at bounding box center [546, 170] width 227 height 19
type input "[EMAIL_ADDRESS][DOMAIN_NAME]"
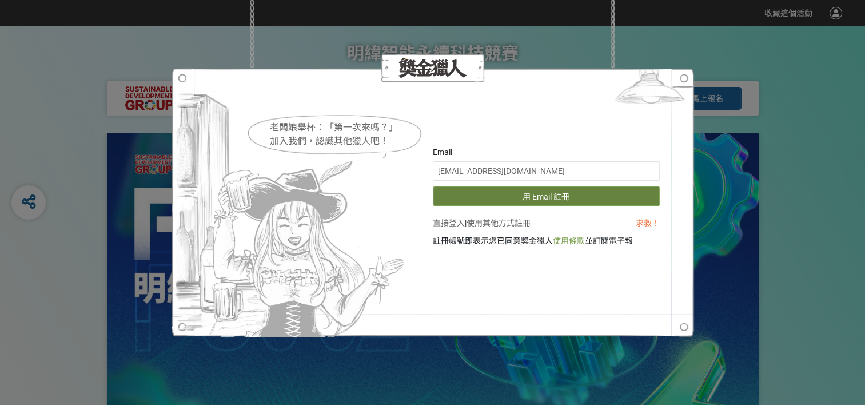
click at [512, 199] on button "用 Email 註冊" at bounding box center [546, 195] width 227 height 19
click at [669, 53] on div "老闆娘舉杯：「第一次來嗎？」 加入我們，認識其他獵人吧！ Email [EMAIL_ADDRESS][DOMAIN_NAME] 重新發送驗證信 直接登入 | …" at bounding box center [432, 202] width 865 height 405
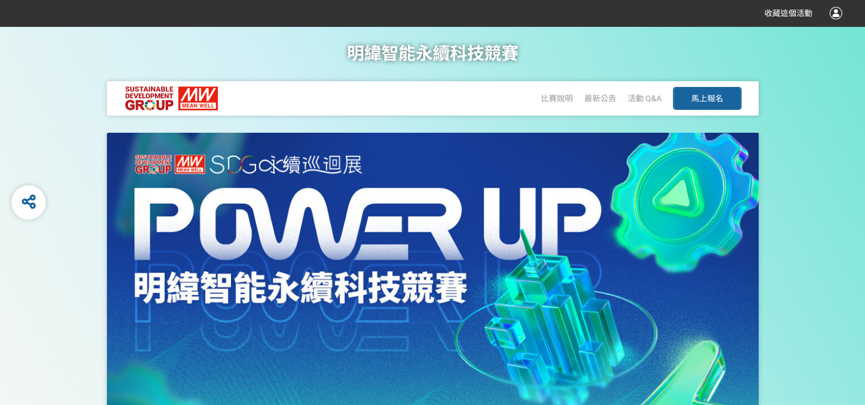
click at [723, 89] on button "馬上報名" at bounding box center [707, 98] width 69 height 23
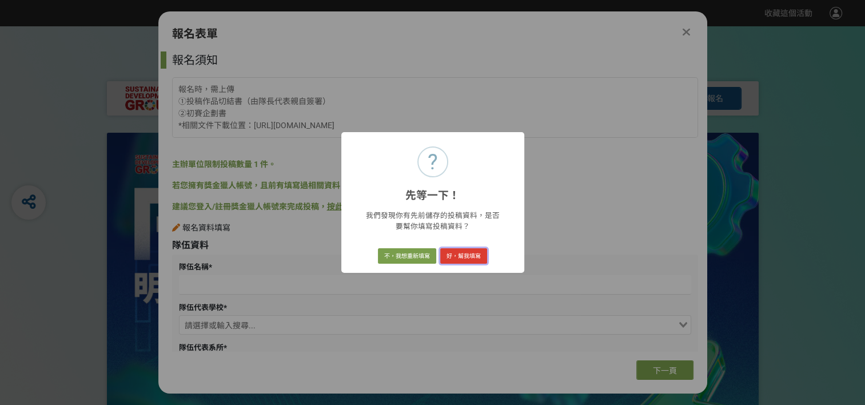
click at [476, 252] on button "好，幫我填寫" at bounding box center [463, 256] width 47 height 16
type input "方形怒怒猴子"
type input "機械系"
select select "3"
select select "1"
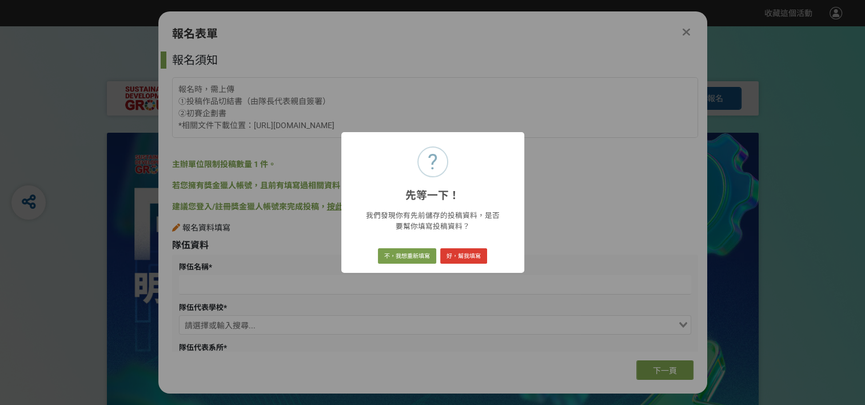
type input "[PERSON_NAME]"
type input "助理教授"
type input "[EMAIL_ADDRESS][DOMAIN_NAME]"
type input "[PHONE_NUMBER]"
type input "[PERSON_NAME]"
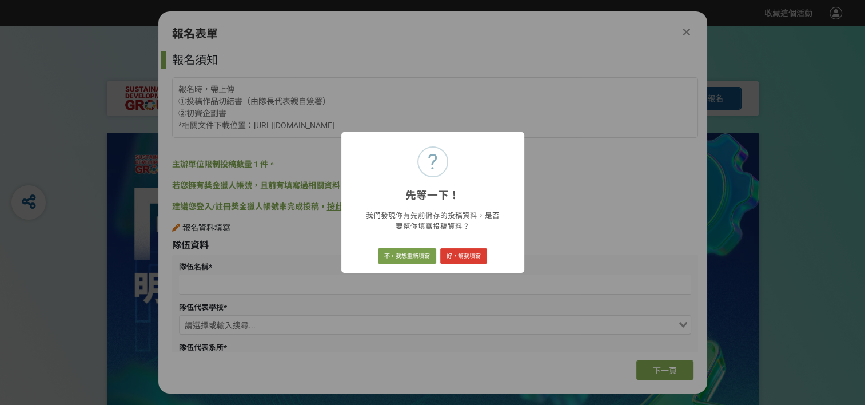
type input "H125897632"
type input "[DATE]"
type input "0966419489"
type input "[EMAIL_ADDRESS][DOMAIN_NAME]"
type input "機械系"
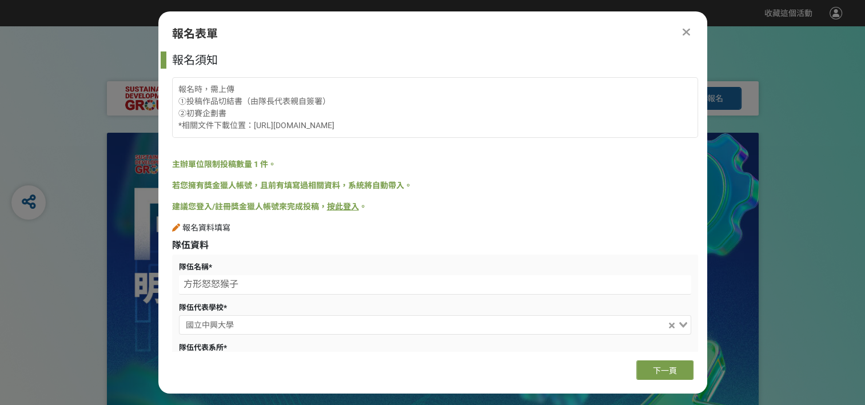
click at [339, 202] on link "按此登入" at bounding box center [343, 206] width 32 height 9
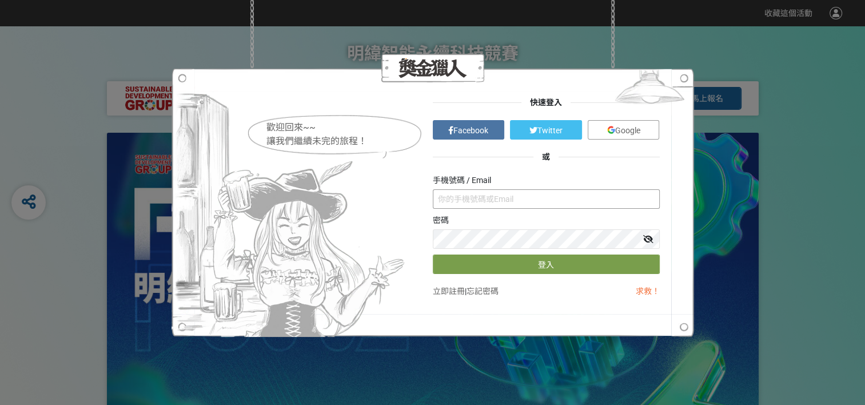
click at [476, 205] on input "text" at bounding box center [546, 198] width 227 height 19
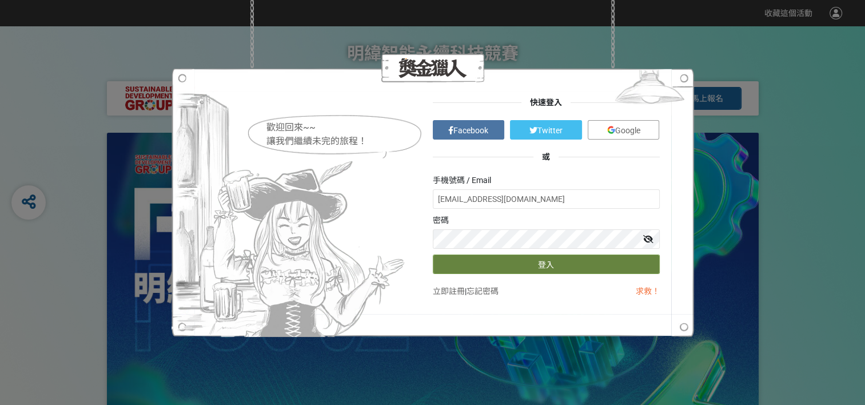
click at [547, 257] on button "登入" at bounding box center [546, 264] width 227 height 19
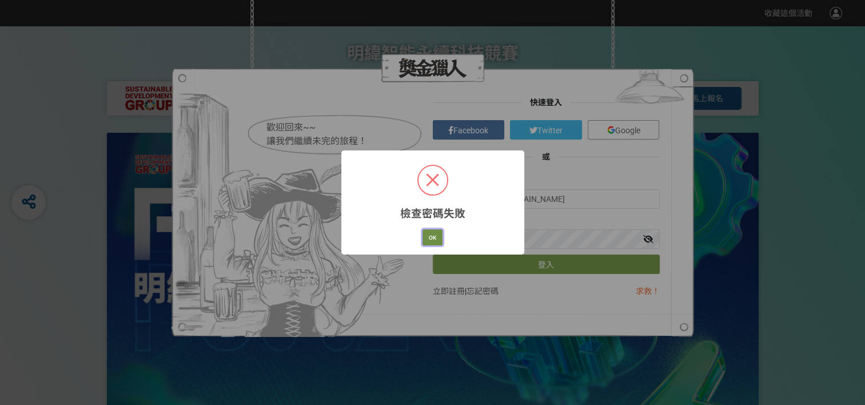
click at [428, 238] on button "OK" at bounding box center [433, 237] width 20 height 16
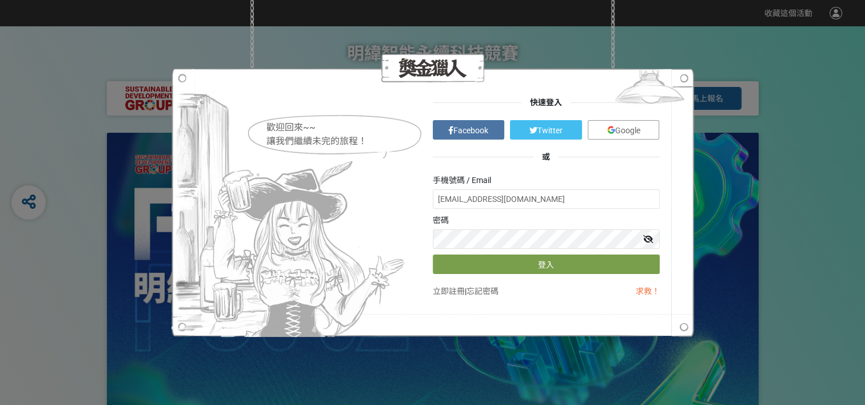
click at [649, 240] on icon at bounding box center [648, 239] width 10 height 8
drag, startPoint x: 566, startPoint y: 199, endPoint x: 407, endPoint y: 198, distance: 158.4
click at [408, 198] on div "歡迎回來~~ 讓我們繼續未完的旅程！ 快速登入 Facebook Twitter Google 或 手機號碼 / Email [EMAIL_ADDRESS][…" at bounding box center [433, 203] width 454 height 212
type input "0989378065"
click at [433, 255] on button "登入" at bounding box center [546, 264] width 227 height 19
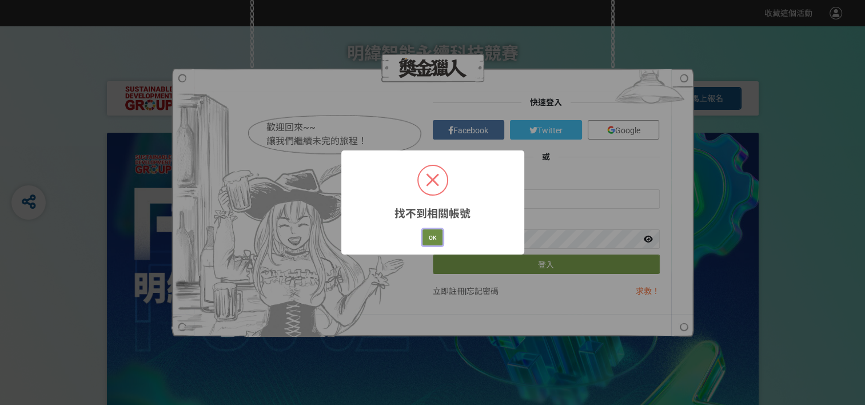
click at [430, 232] on button "OK" at bounding box center [433, 237] width 20 height 16
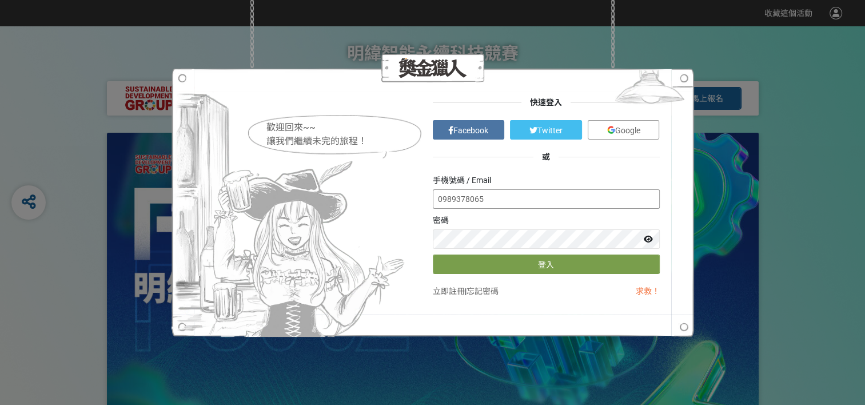
drag, startPoint x: 497, startPoint y: 199, endPoint x: 401, endPoint y: 192, distance: 96.4
click at [401, 192] on div "歡迎回來~~ 讓我們繼續未完的旅程！ 快速登入 Facebook Twitter Google 或 手機號碼 / Email 0989378065 密碼 登入…" at bounding box center [433, 203] width 454 height 212
type input "[EMAIL_ADDRESS][DOMAIN_NAME]"
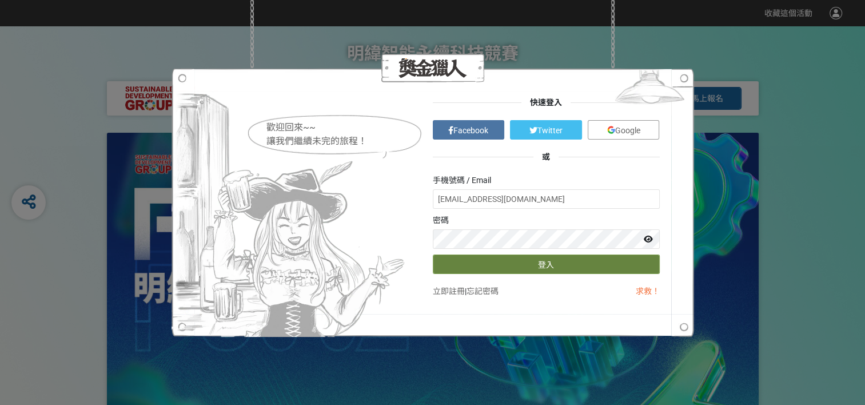
click at [504, 263] on button "登入" at bounding box center [546, 264] width 227 height 19
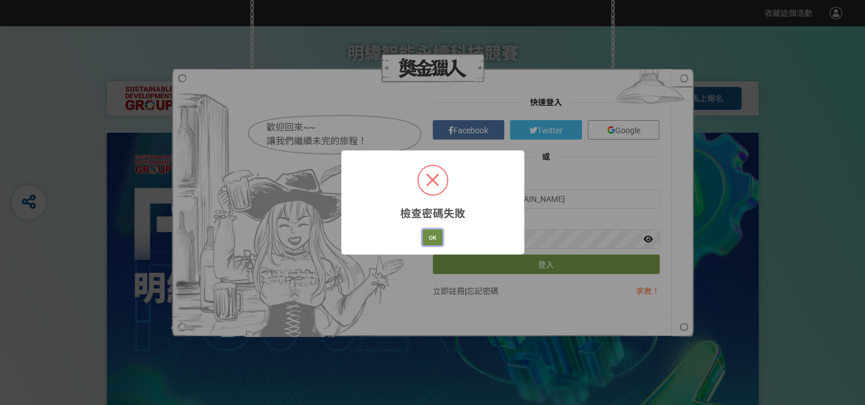
click at [432, 236] on button "OK" at bounding box center [433, 237] width 20 height 16
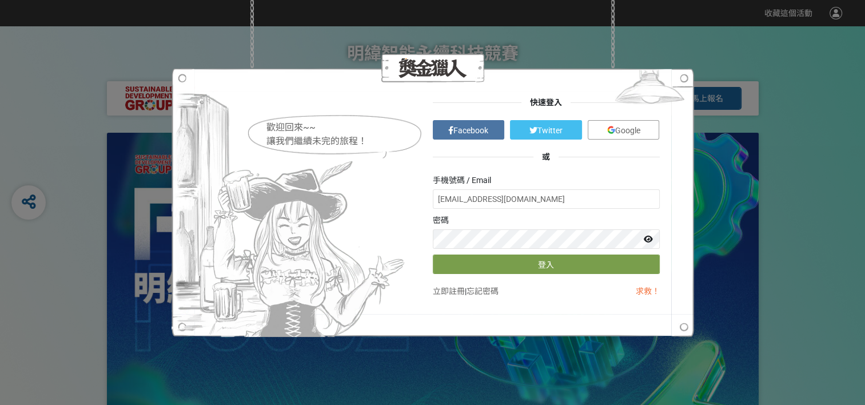
click at [486, 291] on link "忘記密碼" at bounding box center [483, 291] width 32 height 9
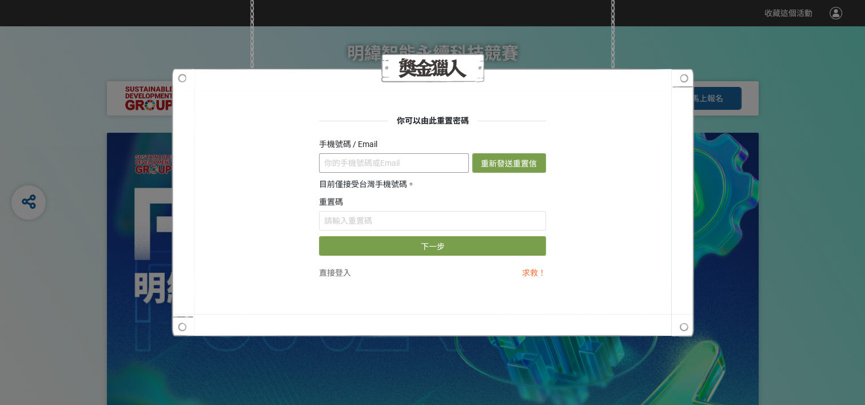
click at [384, 166] on input "text" at bounding box center [394, 162] width 150 height 19
type input "[EMAIL_ADDRESS][DOMAIN_NAME]"
click at [515, 157] on button "重新發送重置信" at bounding box center [509, 162] width 74 height 19
click at [432, 214] on input "text" at bounding box center [432, 220] width 227 height 19
paste input "MmxXb3ZWUEY"
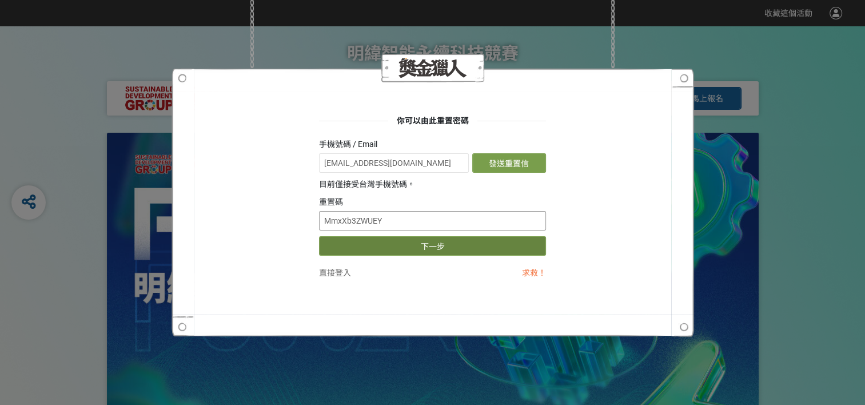
type input "MmxXb3ZWUEY"
click at [433, 248] on button "下一步" at bounding box center [432, 245] width 227 height 19
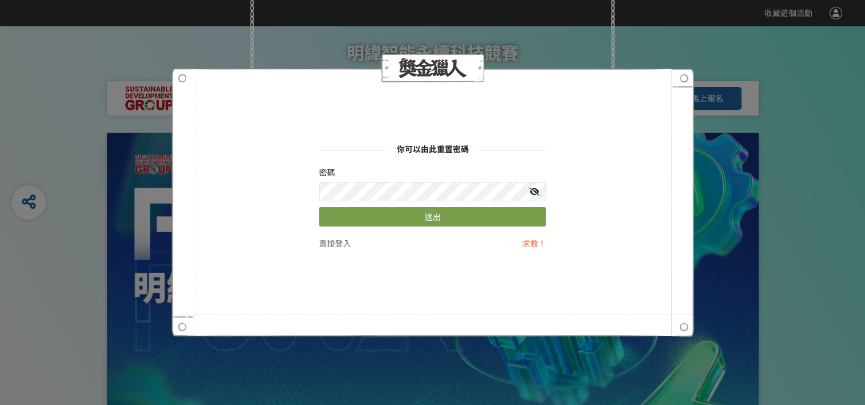
click at [534, 194] on icon at bounding box center [535, 192] width 10 height 8
click at [423, 210] on button "送出" at bounding box center [432, 216] width 227 height 19
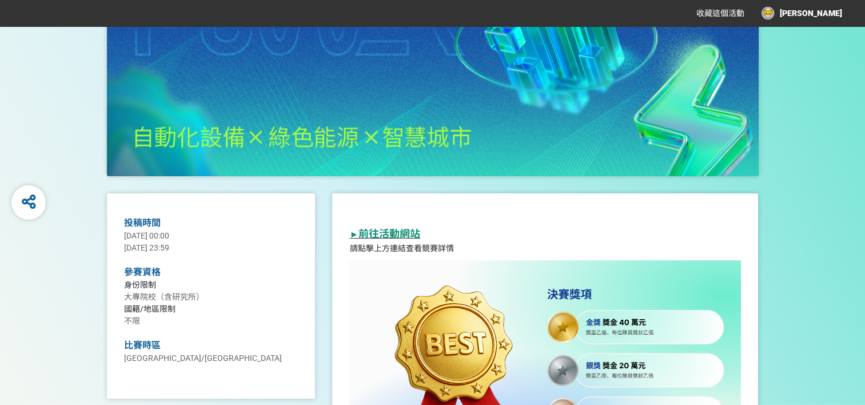
scroll to position [381, 0]
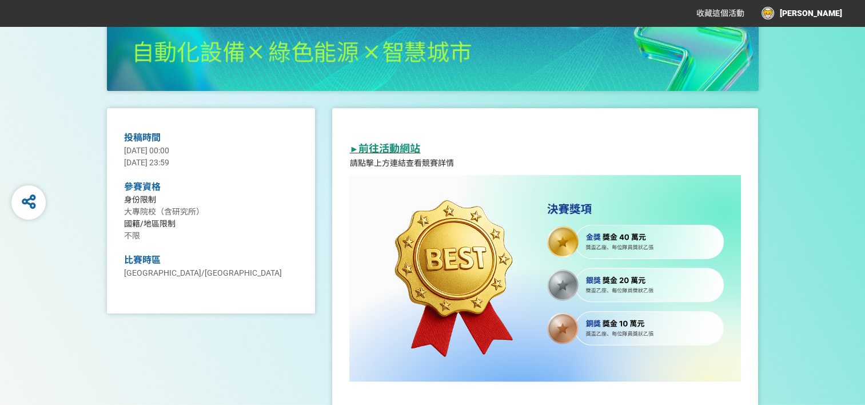
click at [396, 145] on strong "前往活動網站" at bounding box center [390, 148] width 62 height 12
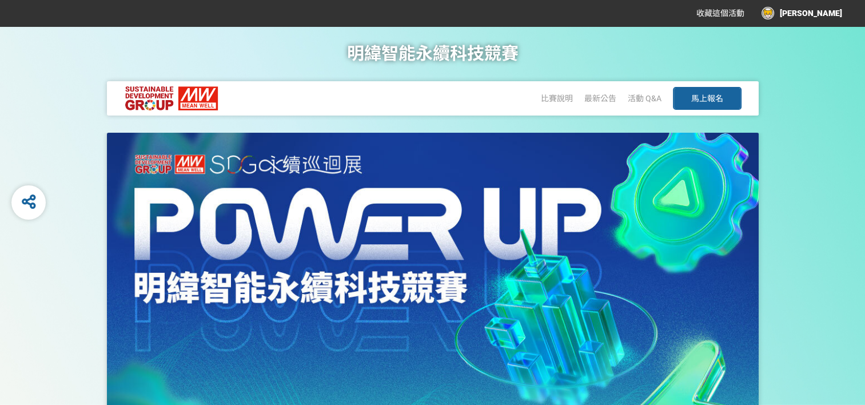
click at [705, 100] on span "馬上報名" at bounding box center [708, 98] width 32 height 9
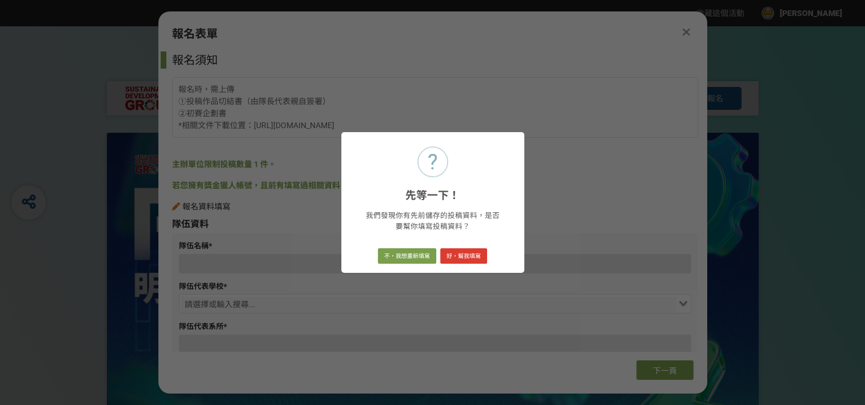
type input "0989378065"
type input "[EMAIL_ADDRESS][DOMAIN_NAME]"
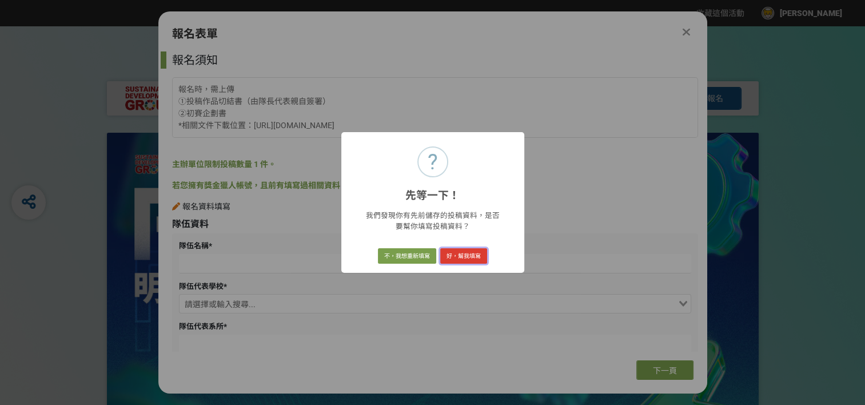
click at [474, 256] on button "好，幫我填寫" at bounding box center [463, 256] width 47 height 16
type input "方形怒怒猴子"
type input "機械系"
select select "3"
select select "1"
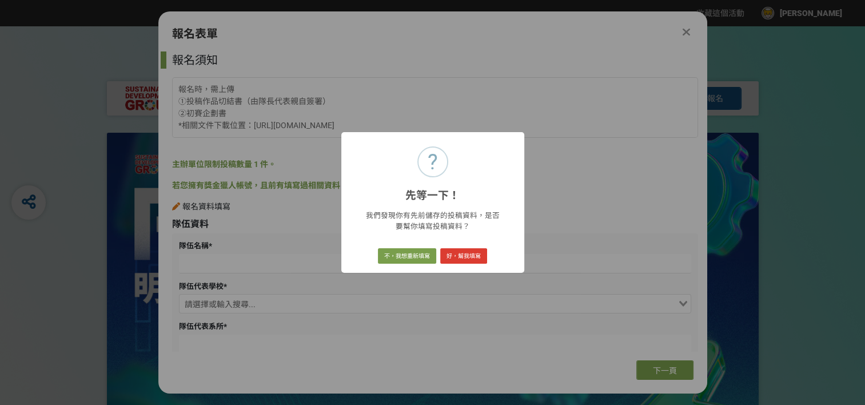
type input "[PERSON_NAME]"
type input "助理教授"
type input "[EMAIL_ADDRESS][DOMAIN_NAME]"
type input "[PHONE_NUMBER]"
type input "[PERSON_NAME]"
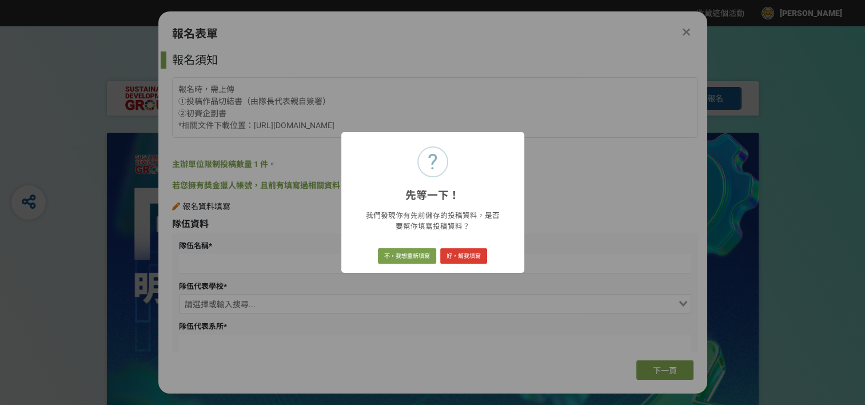
type input "H125897632"
type input "[DATE]"
type input "0966419489"
type input "[EMAIL_ADDRESS][DOMAIN_NAME]"
type input "機械系"
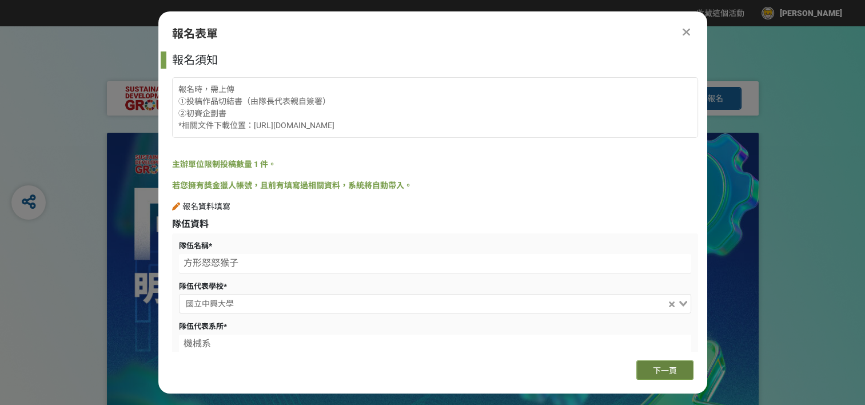
click at [666, 373] on span "下一頁" at bounding box center [665, 370] width 24 height 9
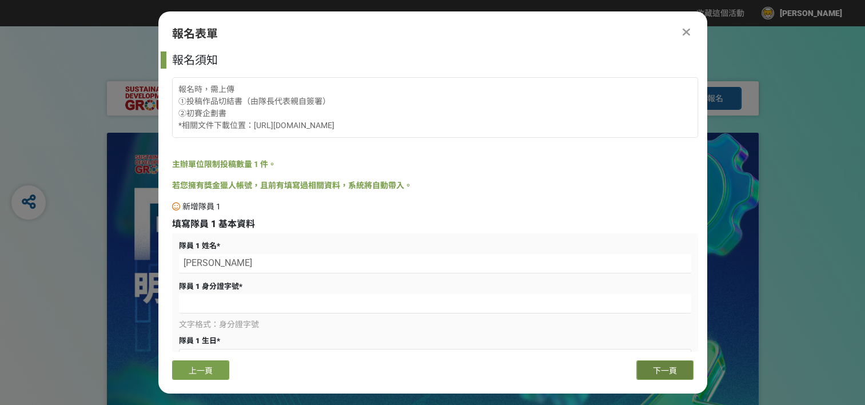
click at [666, 373] on span "下一頁" at bounding box center [665, 370] width 24 height 9
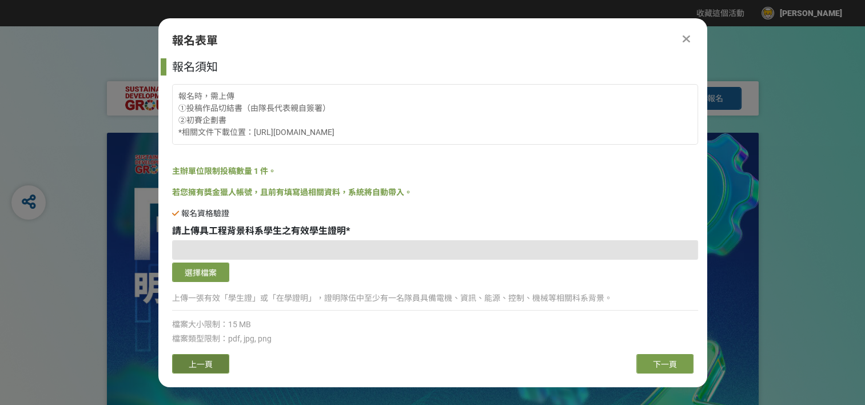
click at [197, 361] on span "上一頁" at bounding box center [201, 364] width 24 height 9
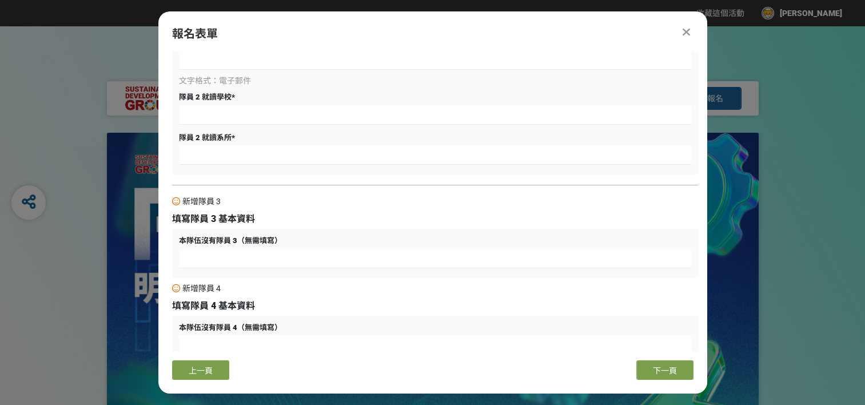
scroll to position [796, 0]
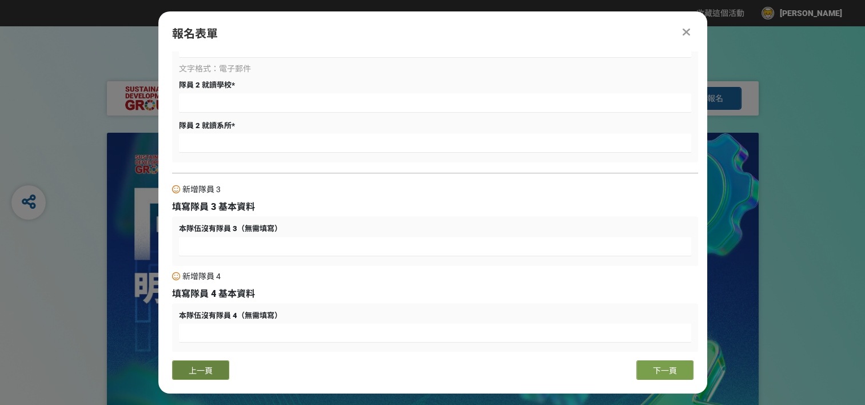
click at [210, 373] on span "上一頁" at bounding box center [201, 370] width 24 height 9
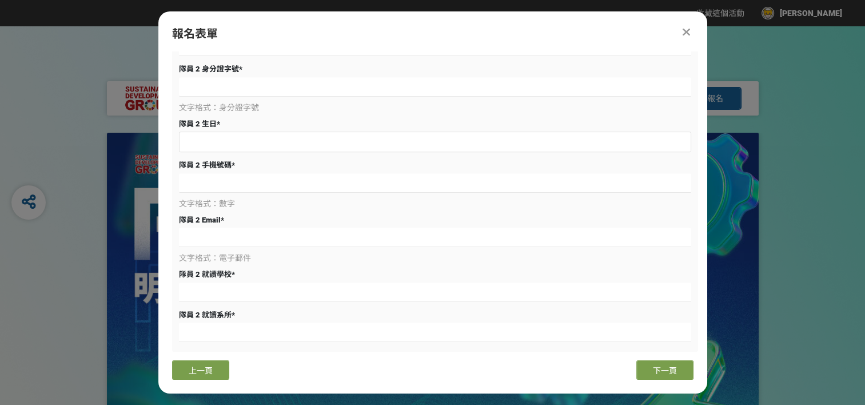
select select "3"
select select "1"
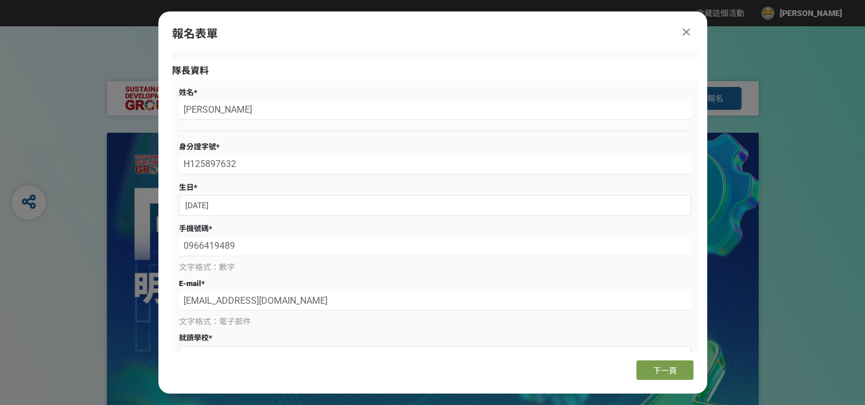
scroll to position [652, 0]
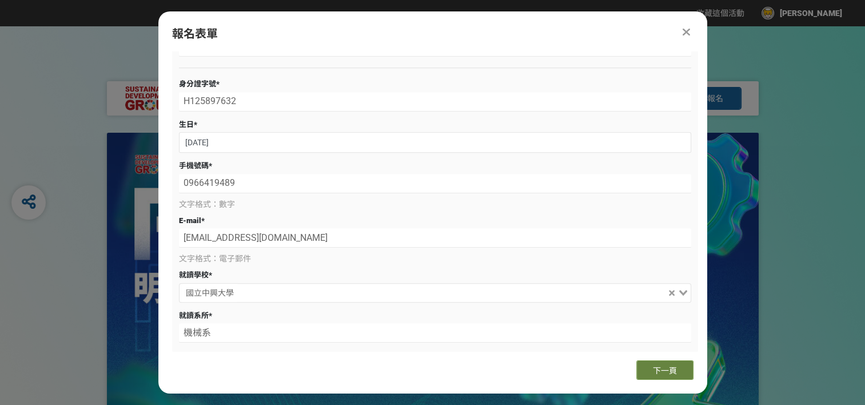
click at [657, 368] on span "下一頁" at bounding box center [665, 370] width 24 height 9
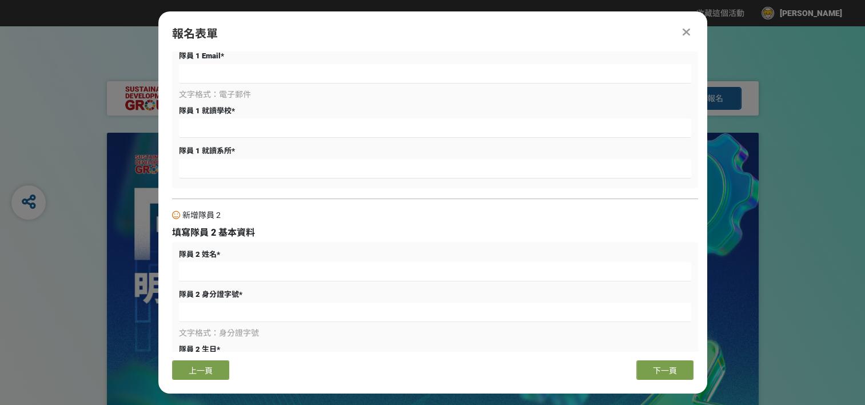
scroll to position [0, 0]
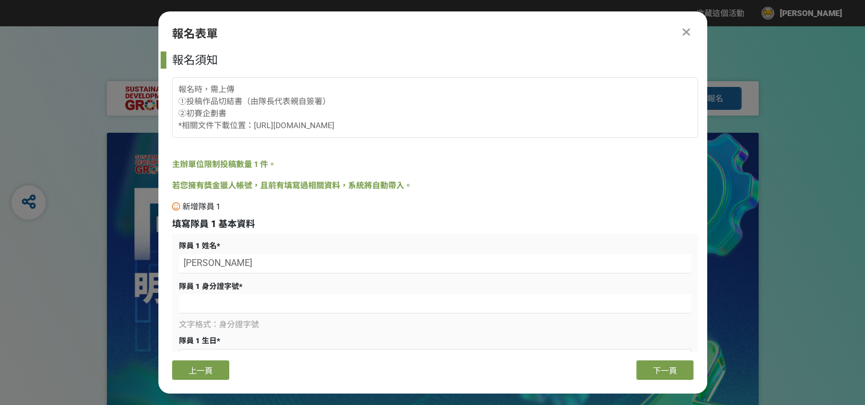
click at [239, 316] on div "文字格式：身分證字號" at bounding box center [435, 312] width 512 height 37
click at [239, 313] on div "文字格式：身分證字號" at bounding box center [435, 312] width 512 height 37
click at [236, 297] on input at bounding box center [435, 303] width 512 height 19
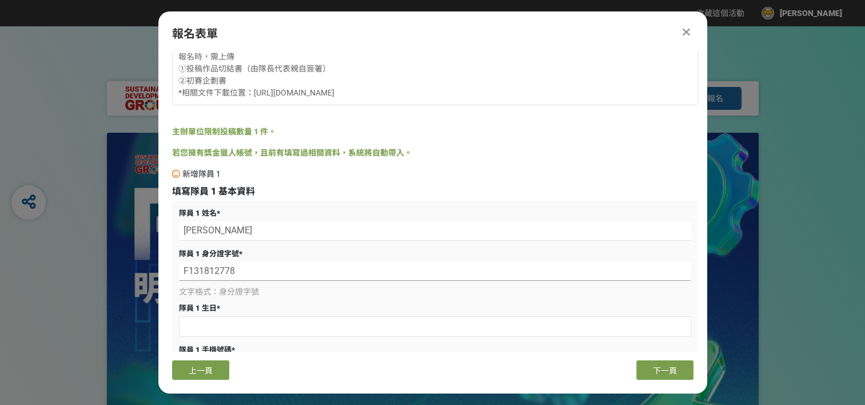
scroll to position [224, 0]
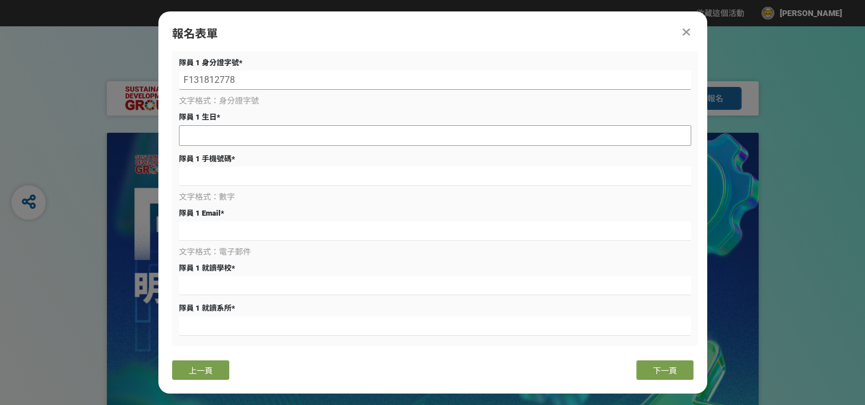
type input "F131812778"
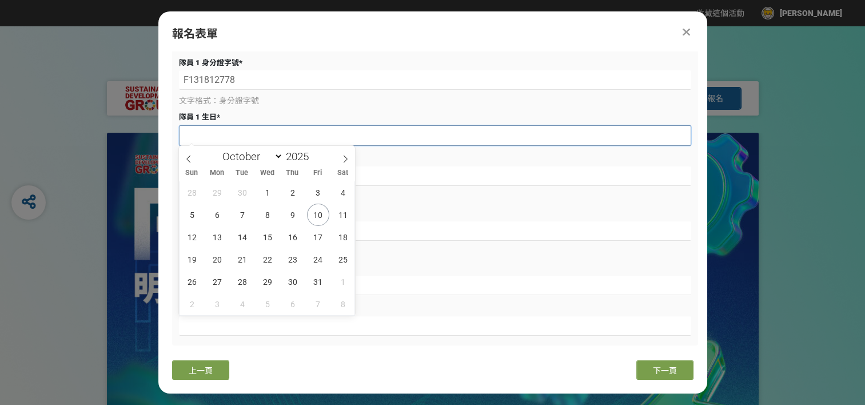
click at [285, 136] on input "text" at bounding box center [435, 135] width 511 height 19
click at [283, 153] on input "2025" at bounding box center [300, 156] width 34 height 13
type input "2003"
click at [192, 280] on span "26" at bounding box center [192, 282] width 22 height 22
type input "[DATE]"
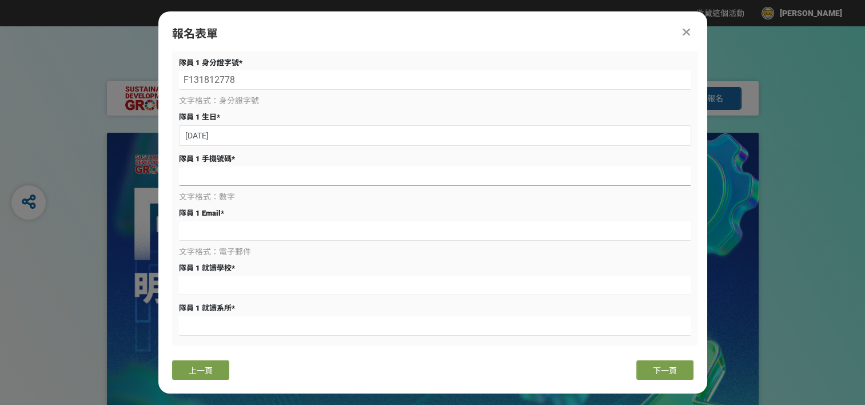
click at [254, 182] on input at bounding box center [435, 175] width 512 height 19
type input "0926490872"
click at [257, 229] on input at bounding box center [435, 230] width 512 height 19
type input "O"
type input "[EMAIL_ADDRESS][DOMAIN_NAME]"
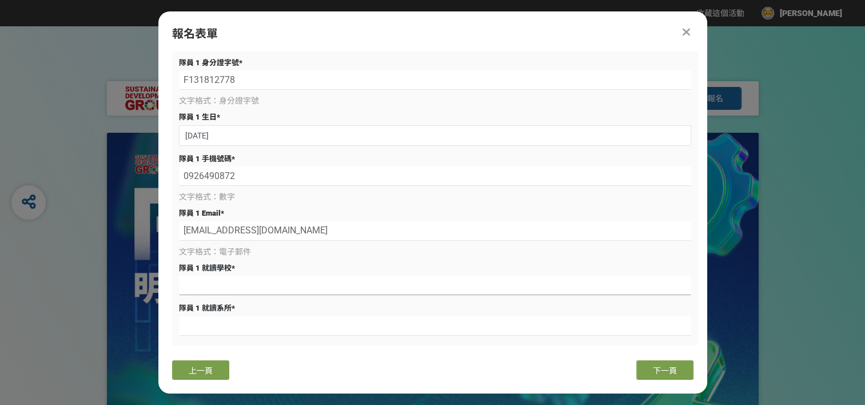
click at [204, 289] on input at bounding box center [435, 285] width 512 height 19
type input "e"
type input "國立中興大學"
click at [231, 321] on input at bounding box center [435, 325] width 512 height 19
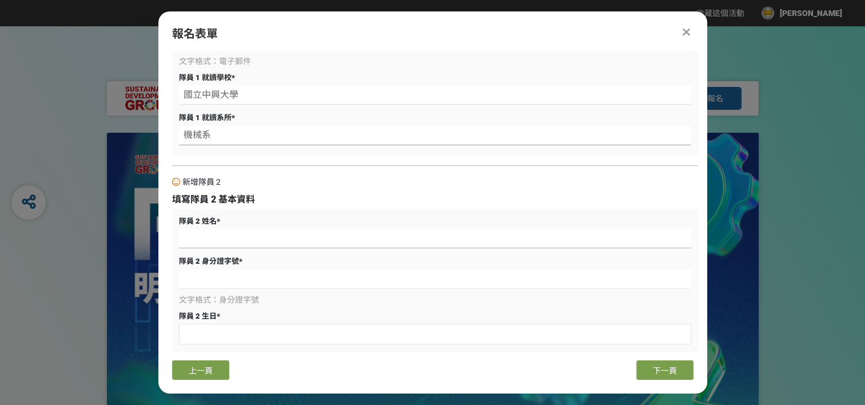
type input "機械系"
click at [305, 243] on input at bounding box center [435, 238] width 512 height 19
type input "[PERSON_NAME]"
click at [259, 277] on input at bounding box center [435, 278] width 512 height 19
type input "ㄟ"
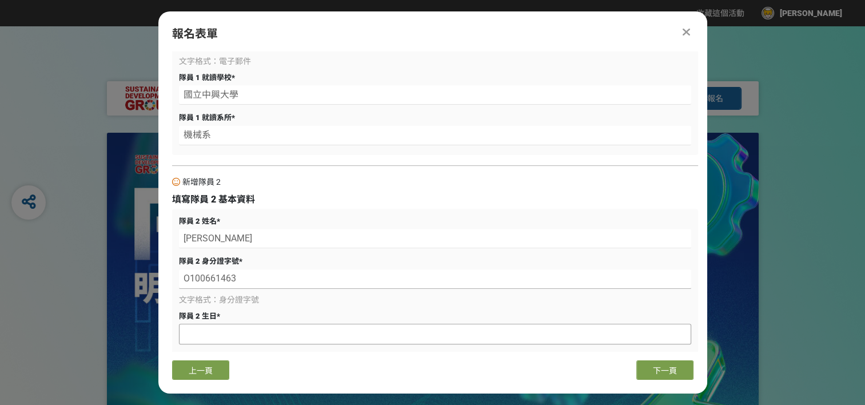
type input "O100661463"
click at [277, 335] on input "text" at bounding box center [435, 333] width 511 height 19
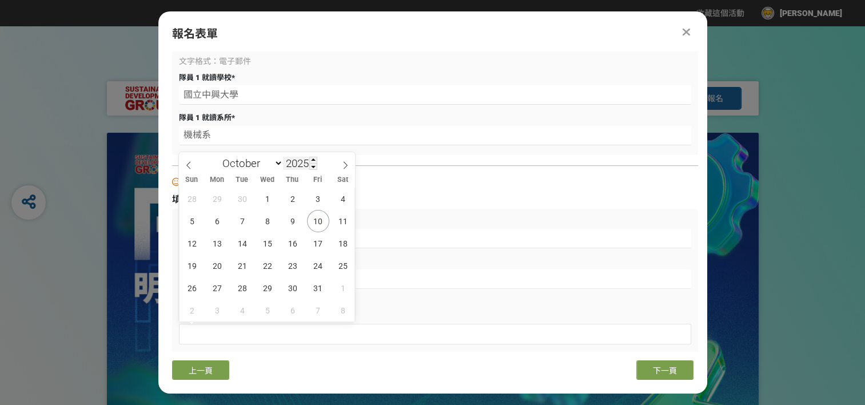
click at [309, 160] on input "2025" at bounding box center [300, 163] width 34 height 13
type input "2004"
click at [259, 157] on select "January February March April May June July August September October November De…" at bounding box center [250, 163] width 66 height 14
select select "0"
click at [217, 156] on select "January February March April May June July August September October November De…" at bounding box center [250, 163] width 66 height 14
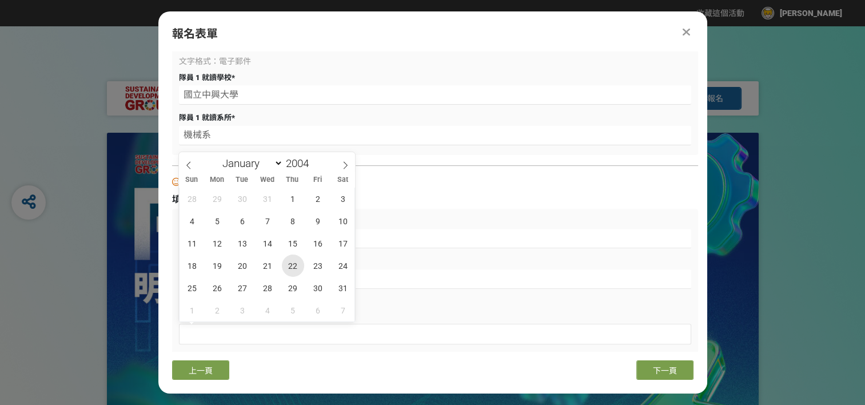
click at [291, 261] on span "22" at bounding box center [293, 266] width 22 height 22
type input "[DATE]"
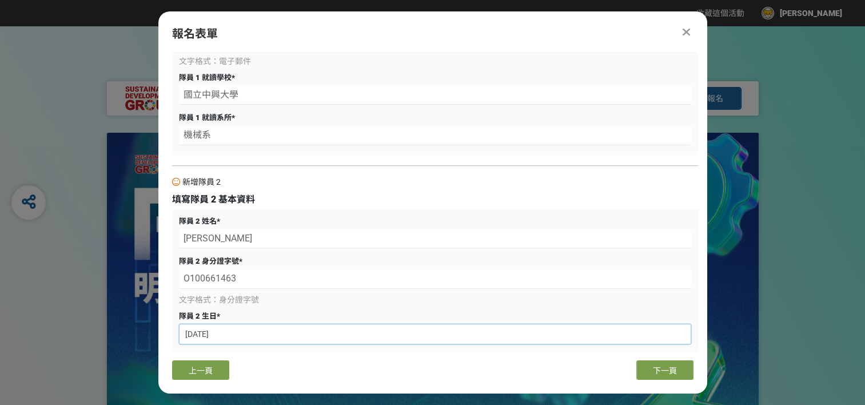
scroll to position [605, 0]
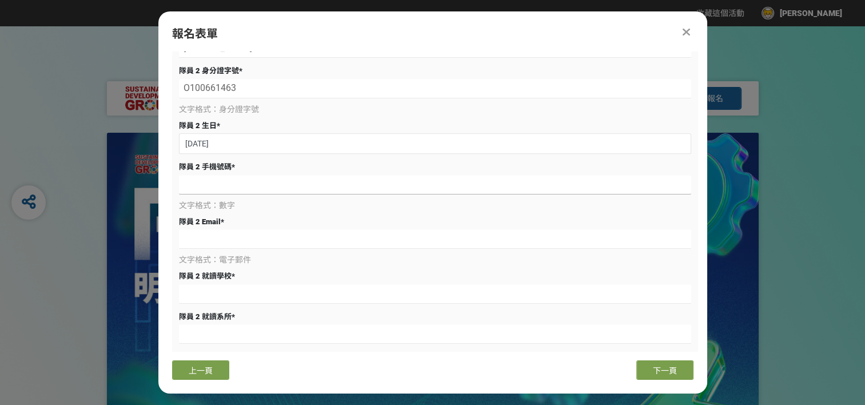
click at [317, 188] on input at bounding box center [435, 184] width 512 height 19
type input "0989378065"
click at [233, 229] on input at bounding box center [435, 238] width 512 height 19
type input "[EMAIL_ADDRESS][DOMAIN_NAME]"
click at [240, 284] on input at bounding box center [435, 293] width 512 height 19
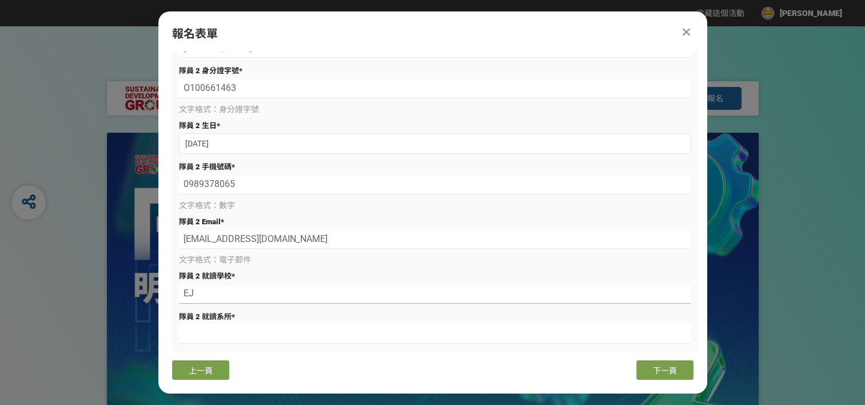
type input "E"
type input "國立中興大學"
click at [242, 334] on input at bounding box center [435, 333] width 512 height 19
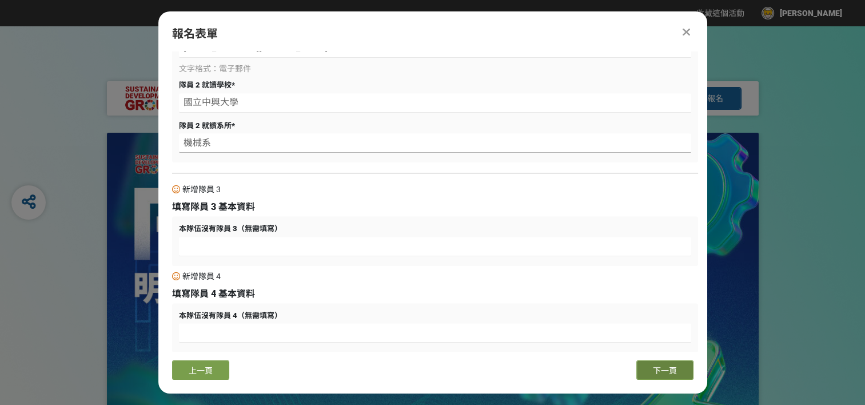
type input "機械系"
click at [682, 364] on button "下一頁" at bounding box center [665, 369] width 57 height 19
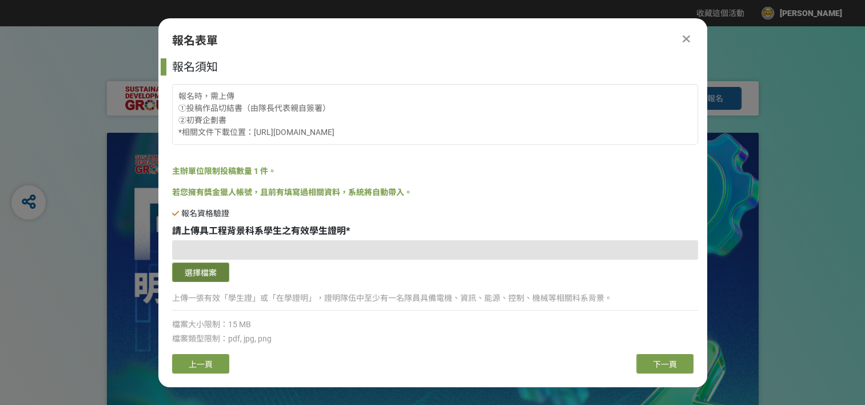
click at [214, 267] on button "選擇檔案" at bounding box center [200, 272] width 57 height 19
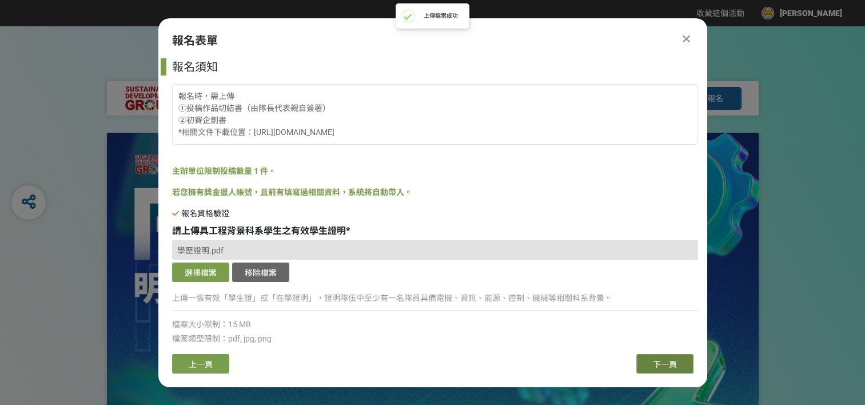
click at [663, 365] on span "下一頁" at bounding box center [665, 364] width 24 height 9
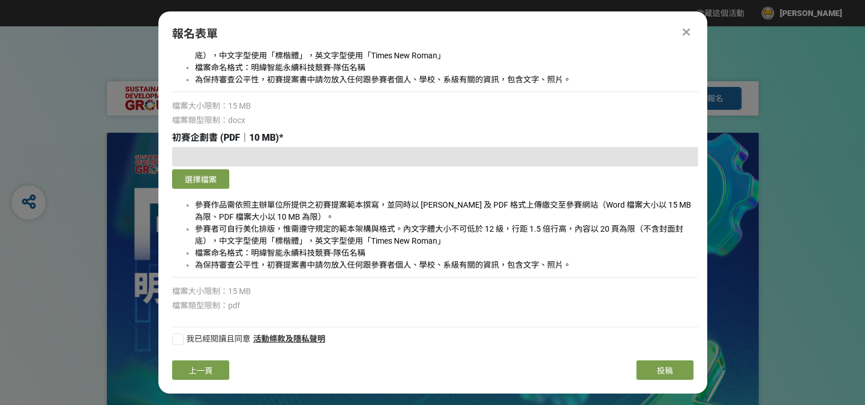
scroll to position [398, 0]
click at [175, 339] on div at bounding box center [177, 337] width 11 height 11
checkbox input "true"
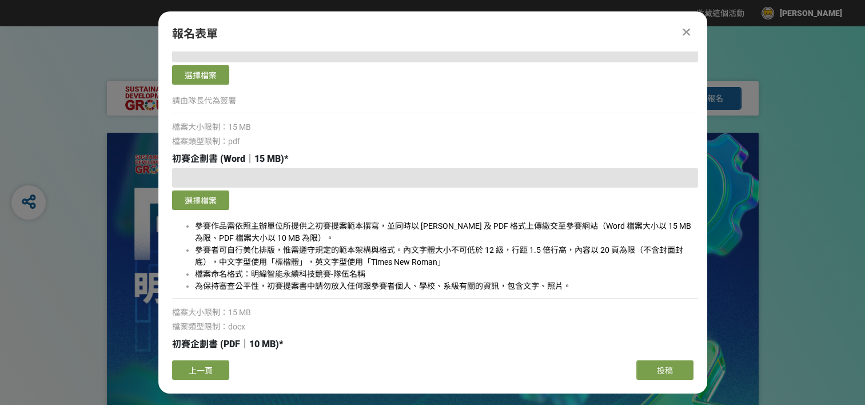
scroll to position [0, 0]
